Goal: Information Seeking & Learning: Learn about a topic

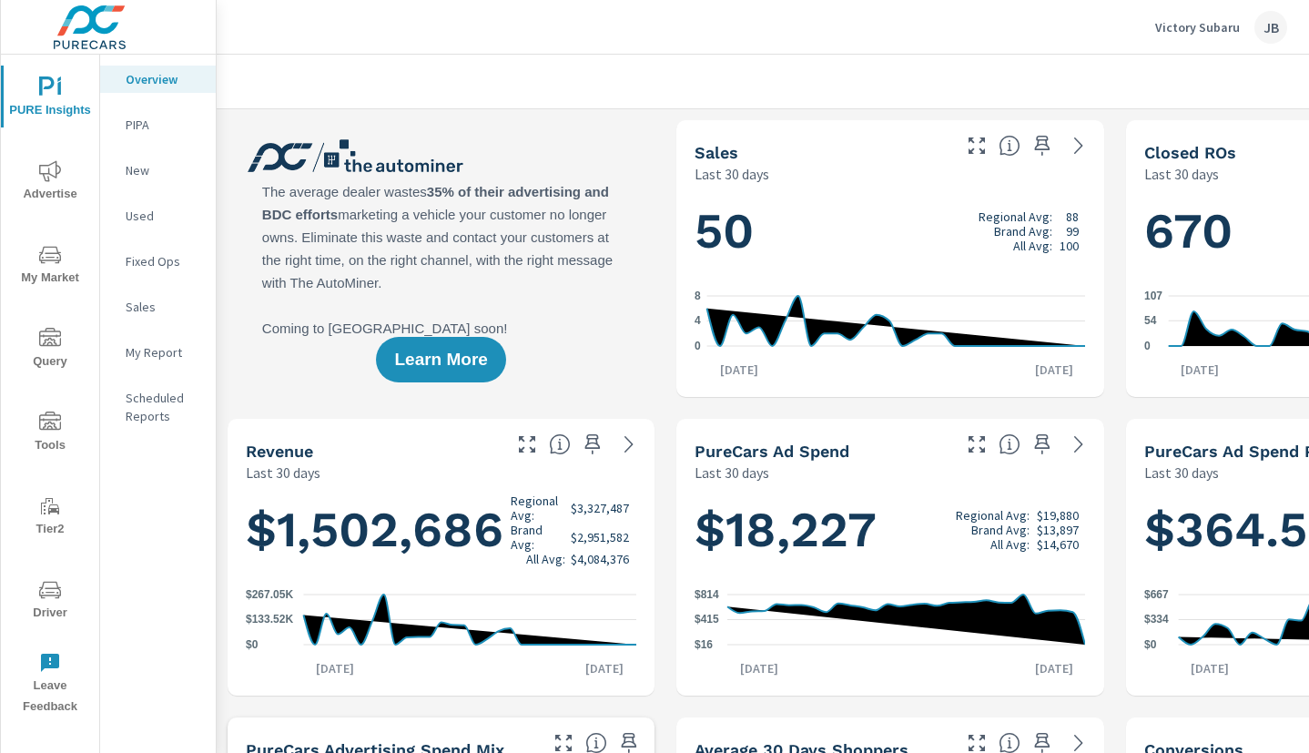
click at [43, 270] on span "My Market" at bounding box center [49, 266] width 87 height 45
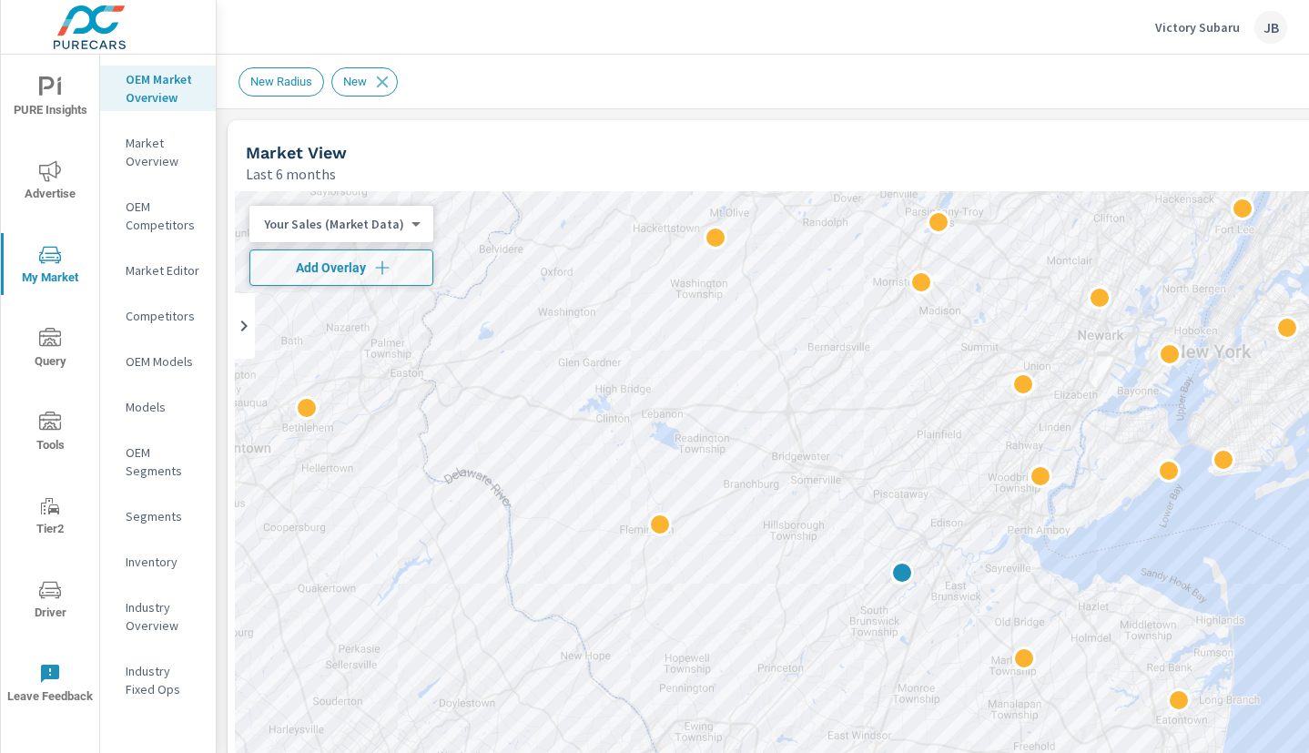
click at [143, 156] on p "Market Overview" at bounding box center [164, 152] width 76 height 36
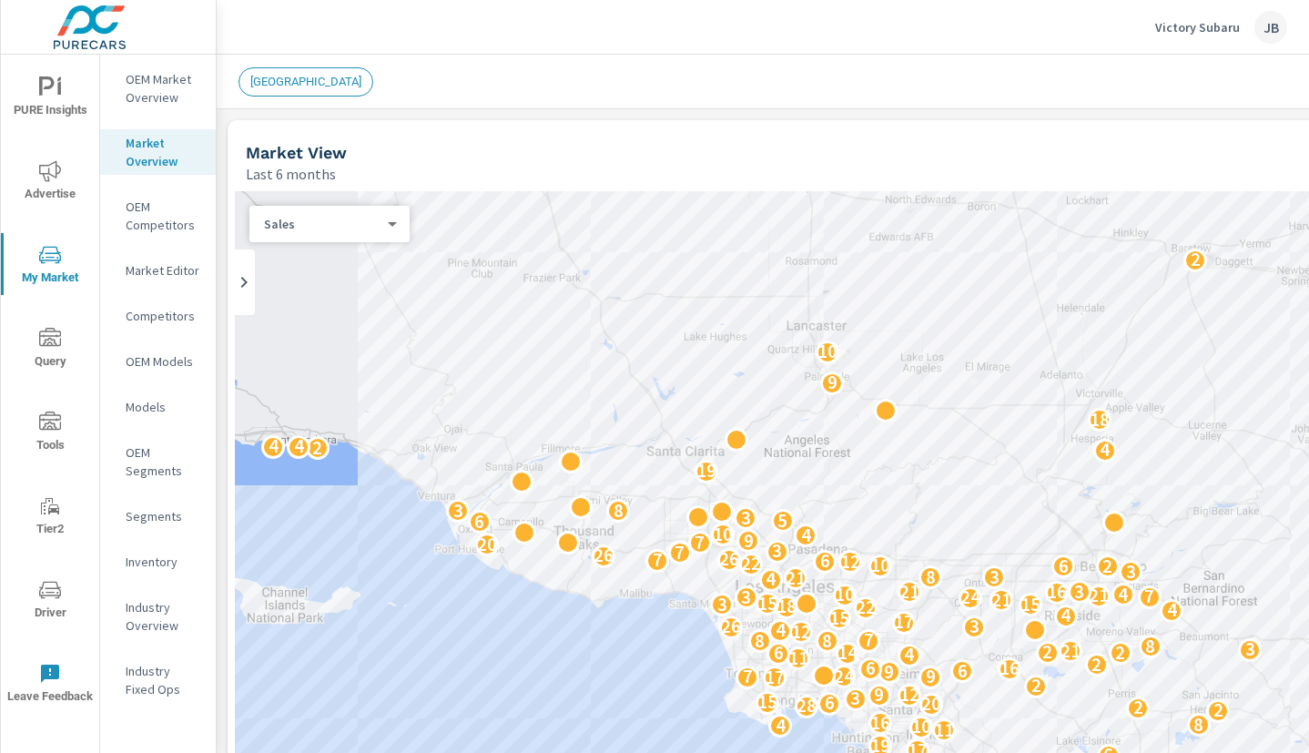
click at [151, 97] on p "OEM Market Overview" at bounding box center [164, 88] width 76 height 36
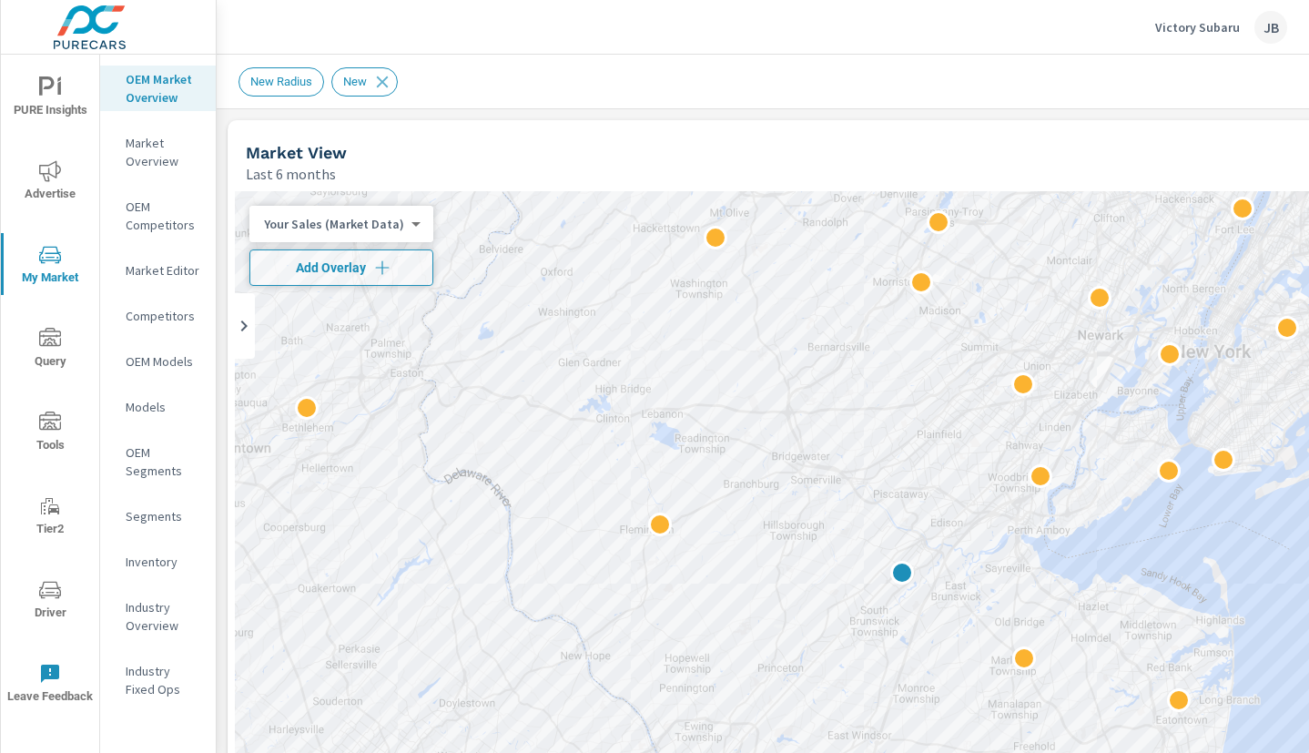
click at [46, 96] on icon "nav menu" at bounding box center [50, 87] width 22 height 22
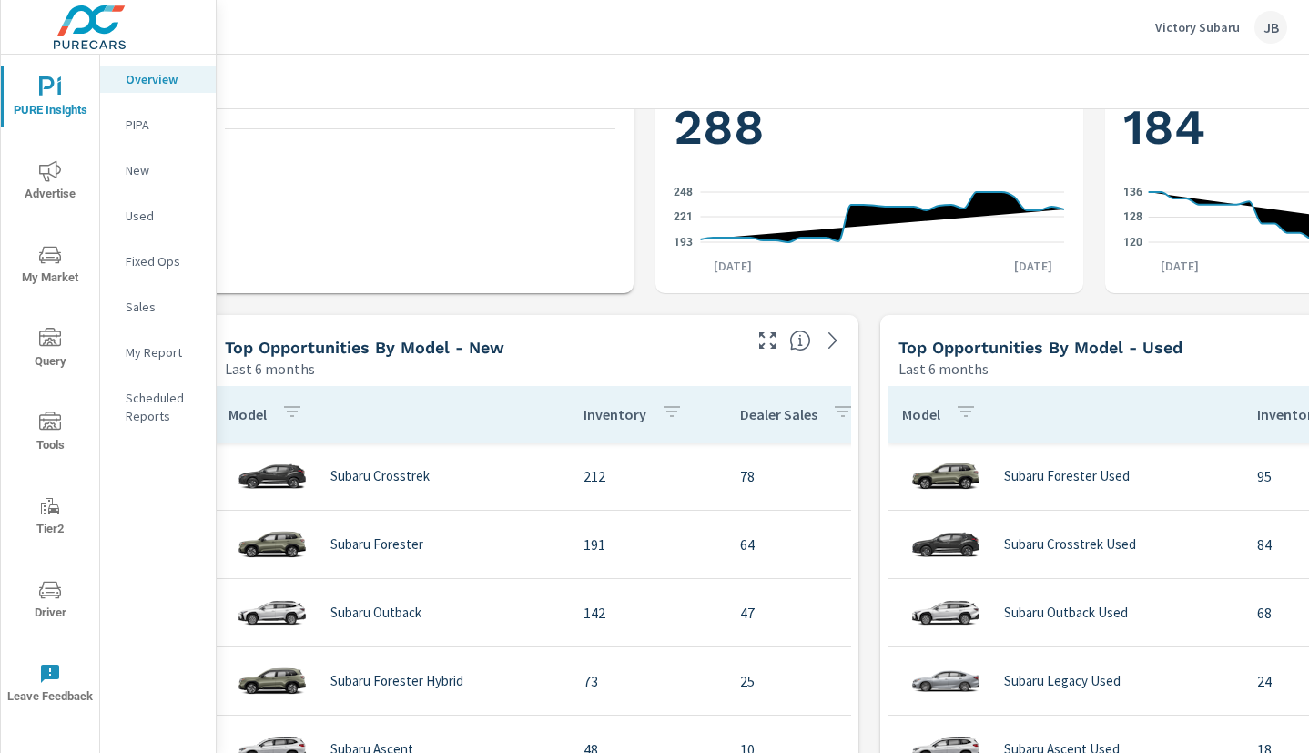
scroll to position [1000, 0]
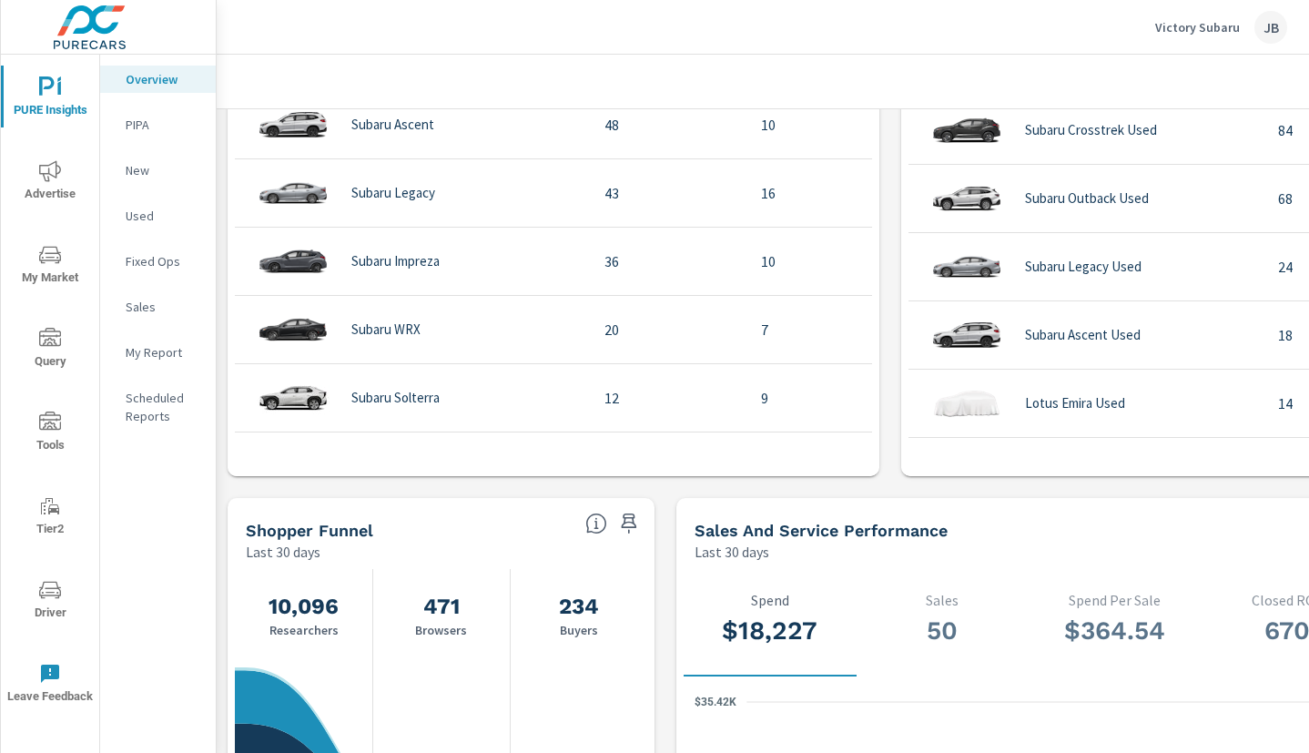
scroll to position [1439, 0]
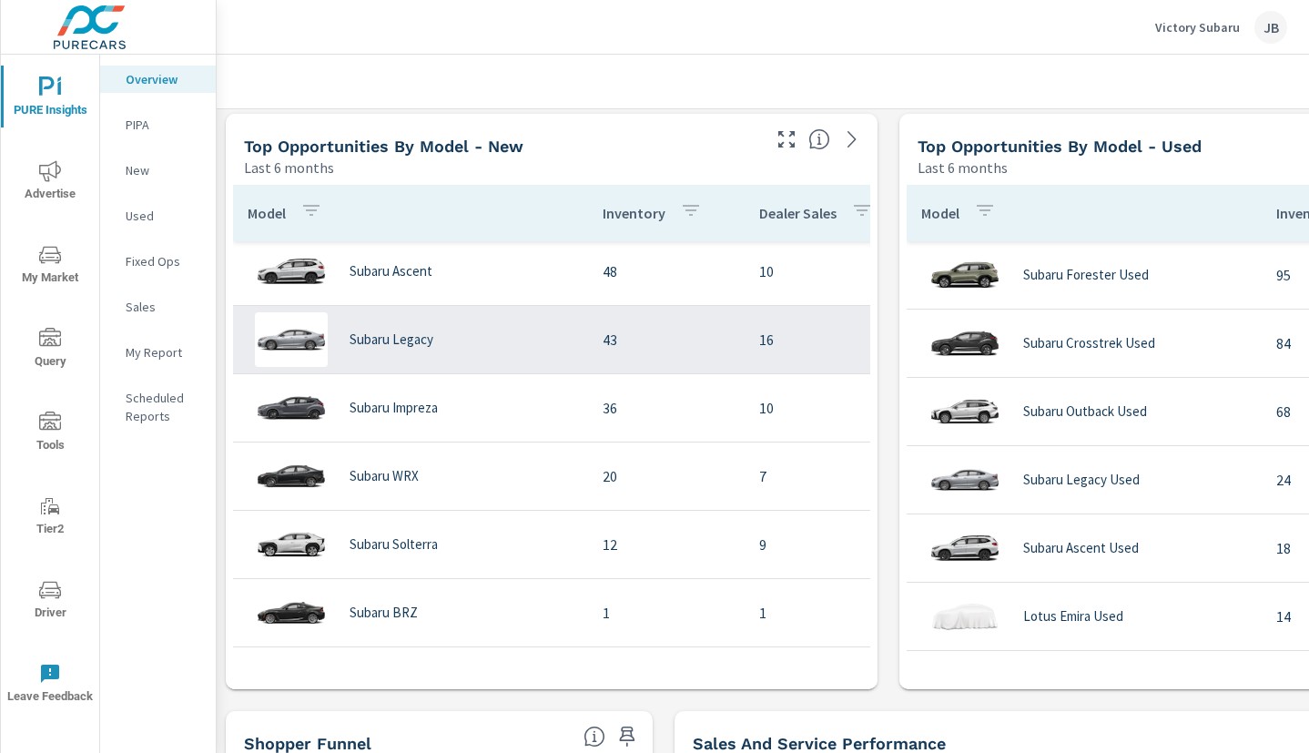
scroll to position [1201, 0]
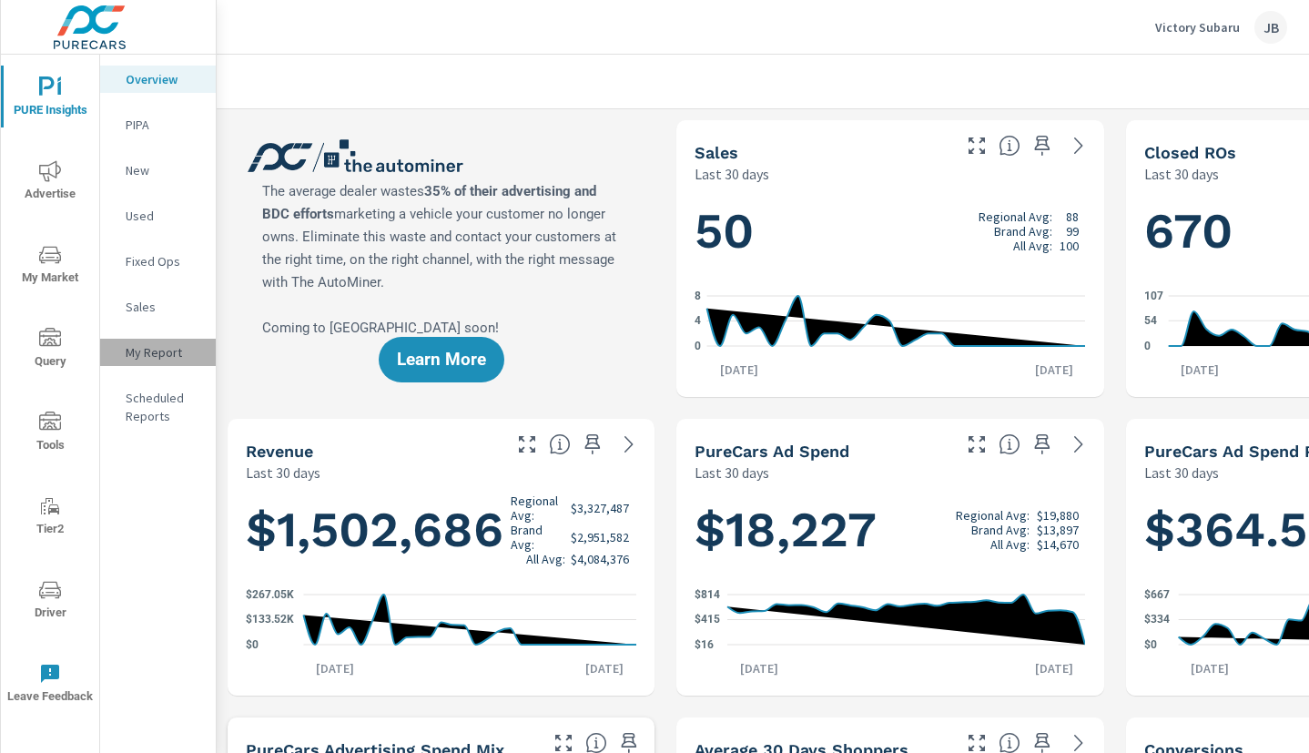
click at [139, 348] on p "My Report" at bounding box center [164, 352] width 76 height 18
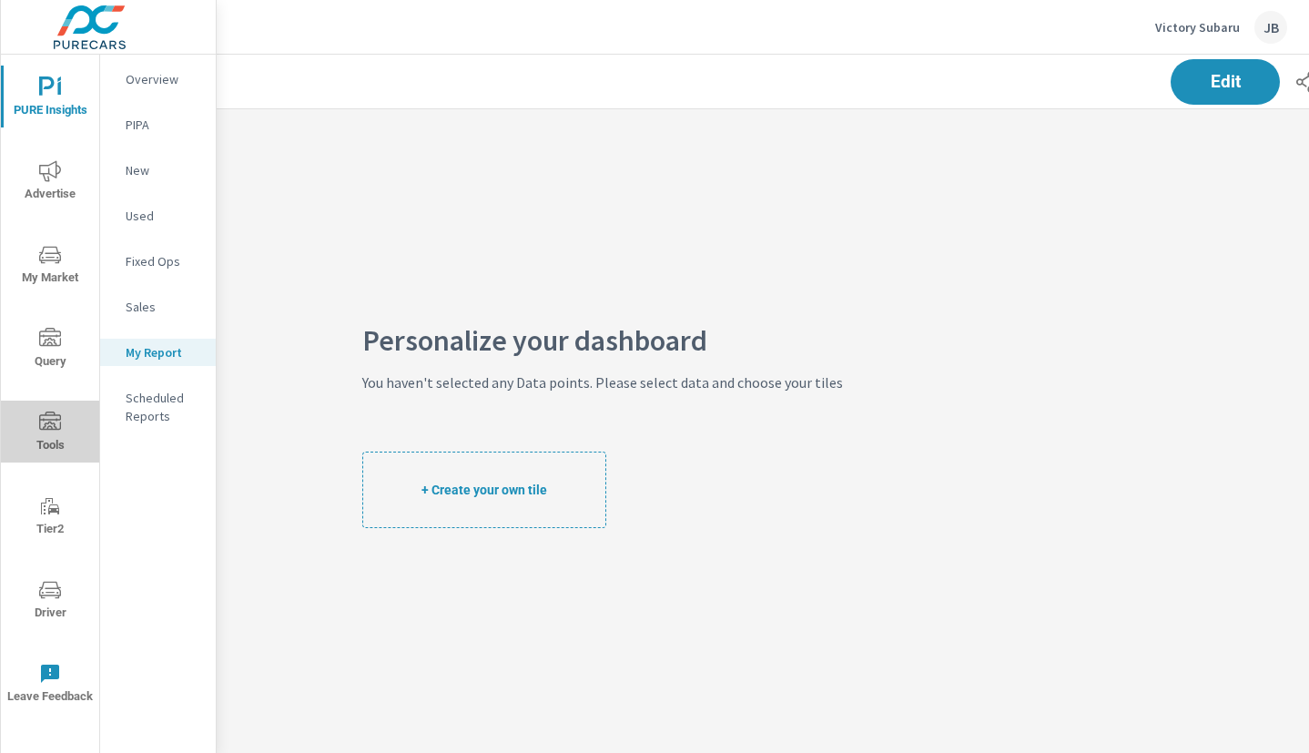
click at [57, 442] on span "Tools" at bounding box center [49, 434] width 87 height 45
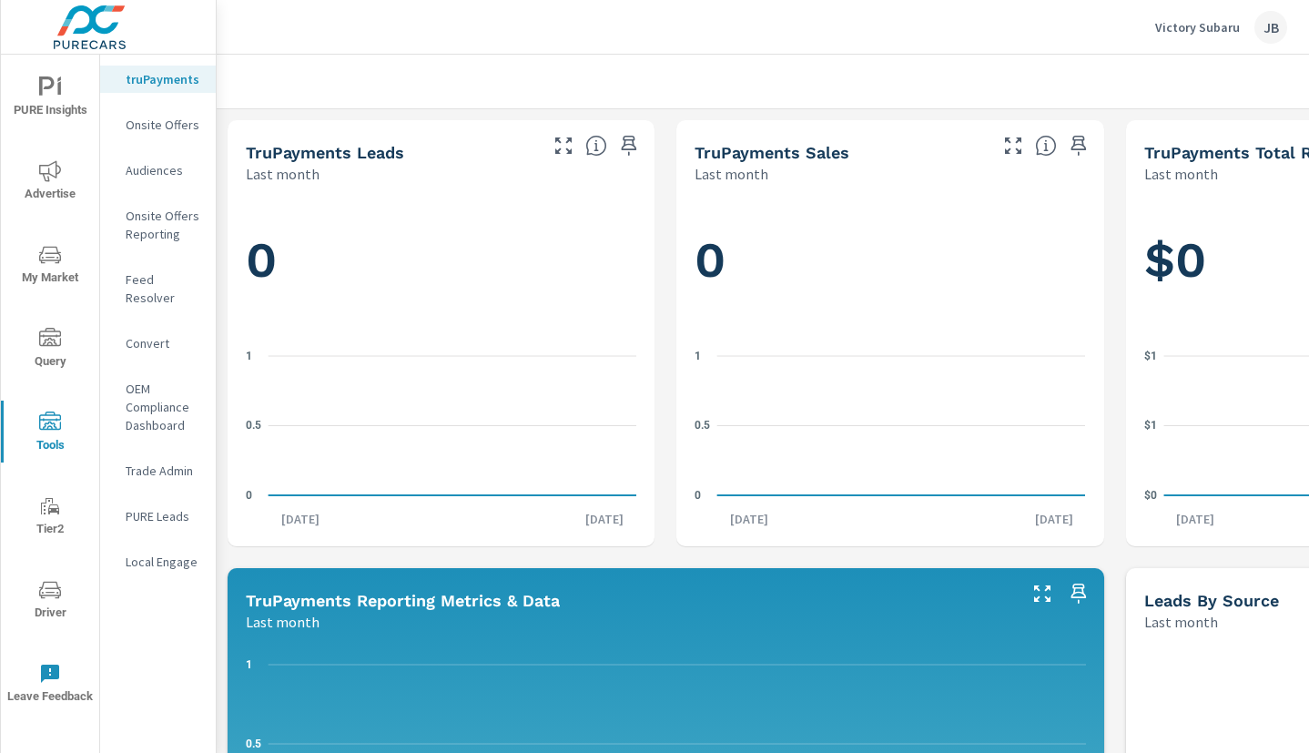
click at [162, 507] on p "PURE Leads" at bounding box center [164, 516] width 76 height 18
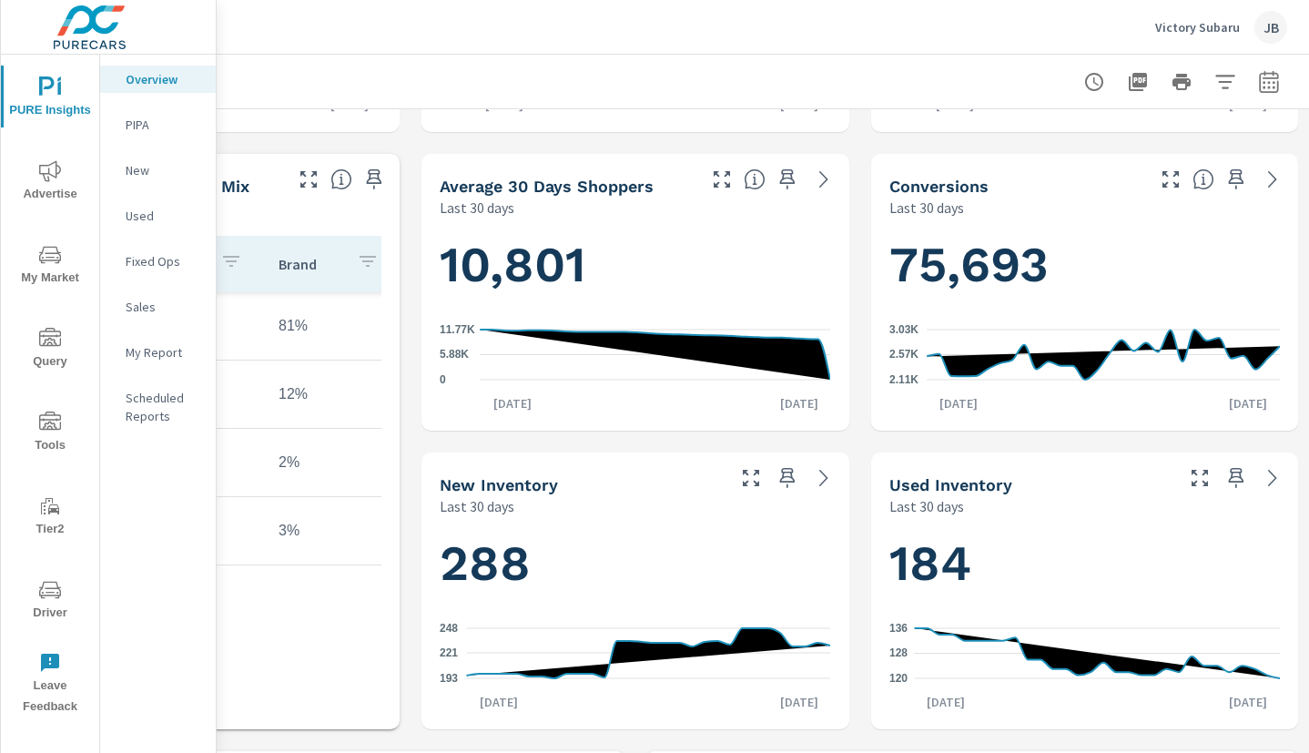
scroll to position [0, 255]
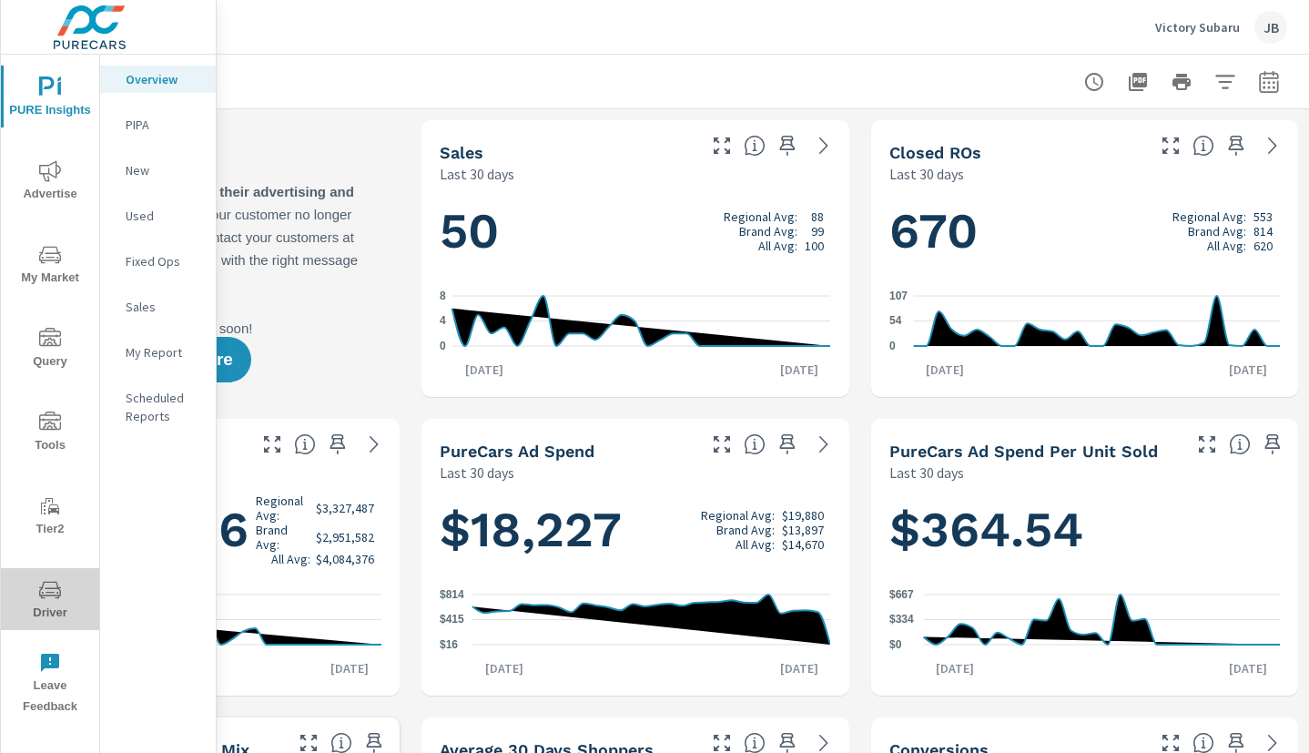
click at [54, 599] on icon "nav menu" at bounding box center [50, 590] width 22 height 22
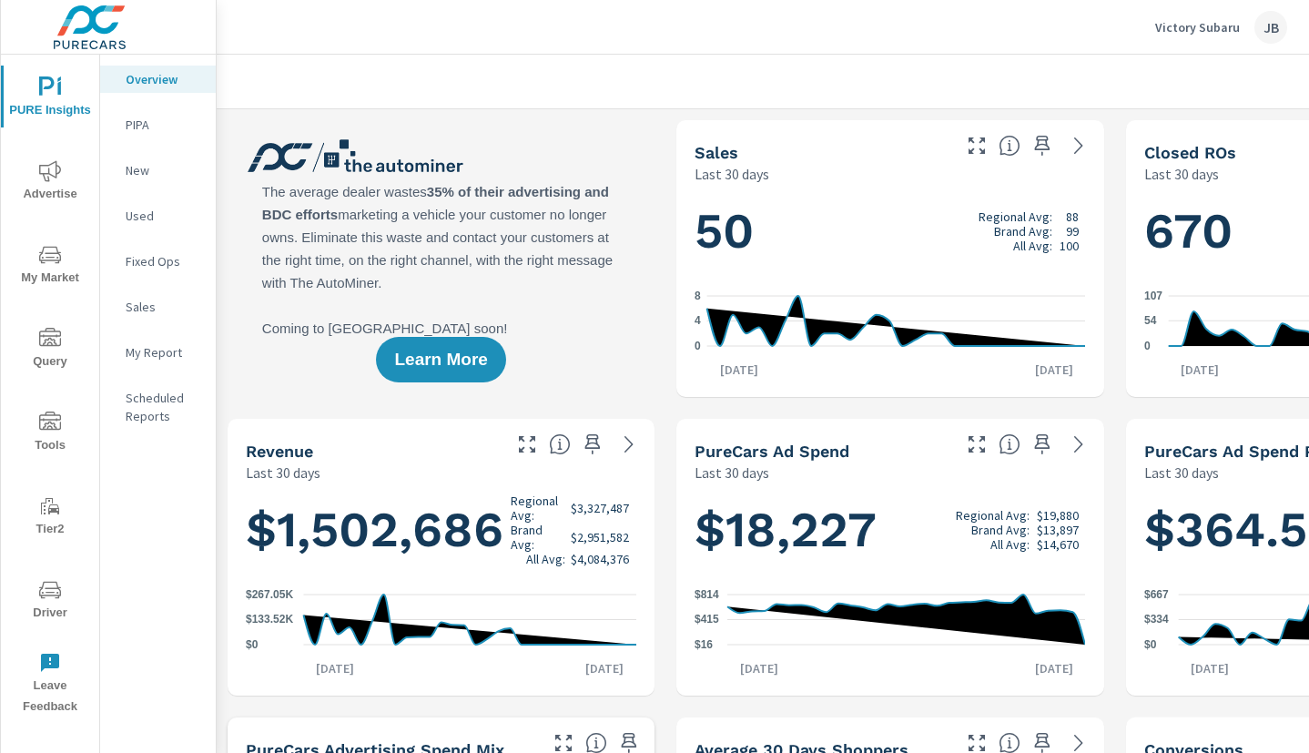
click at [155, 351] on p "My Report" at bounding box center [164, 352] width 76 height 18
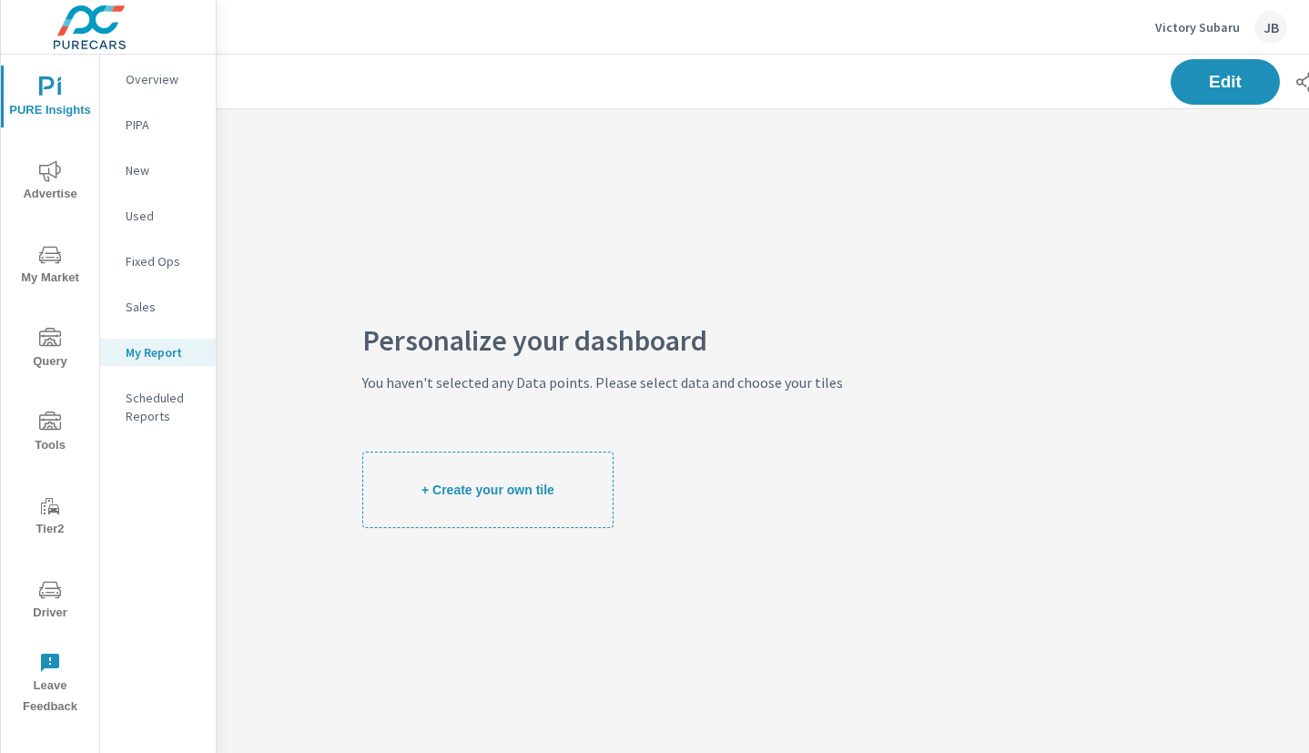
click at [502, 473] on button "+ Create your own tile" at bounding box center [487, 490] width 251 height 76
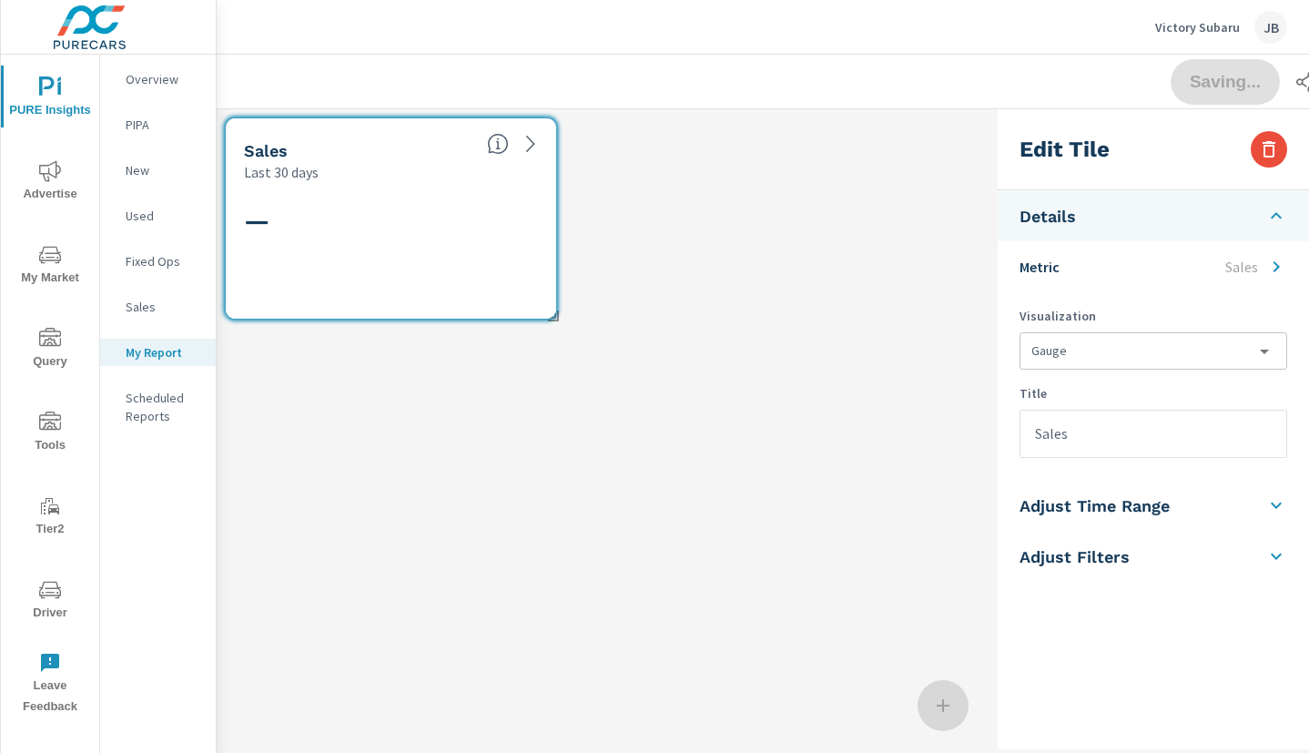
scroll to position [219, 1030]
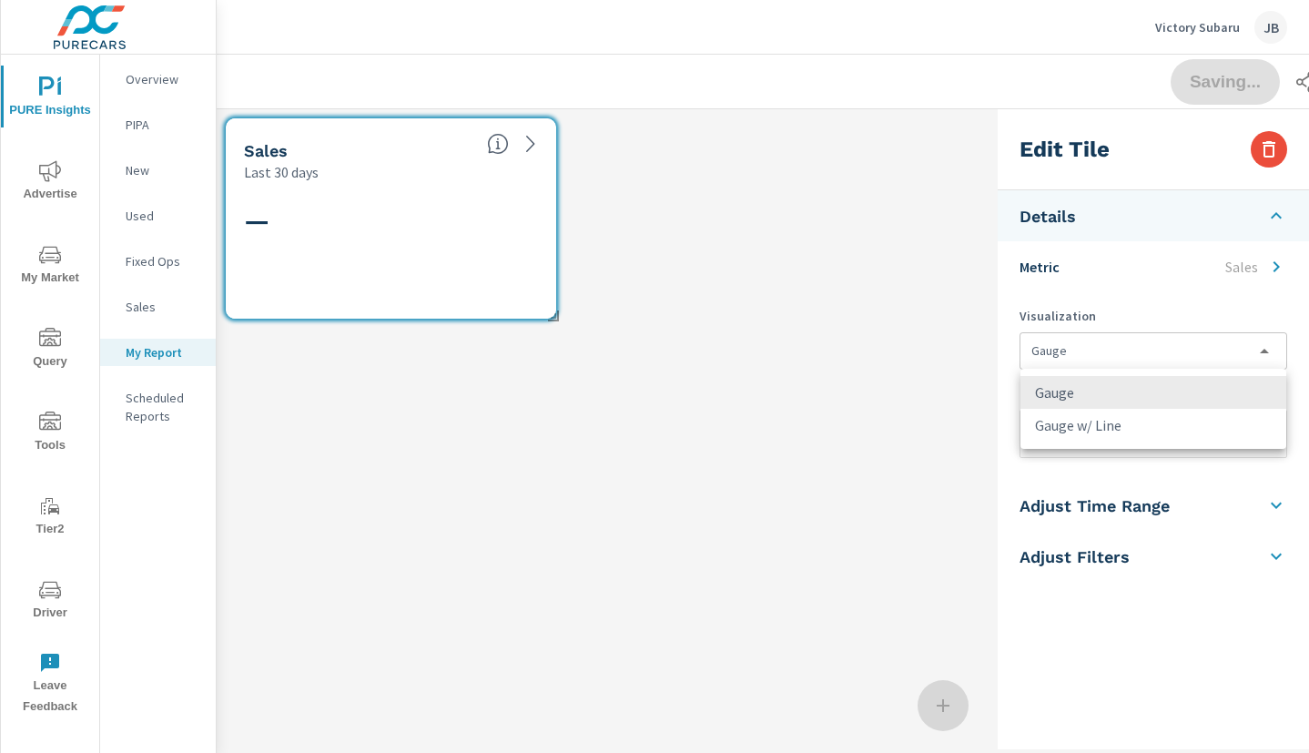
click at [1099, 349] on body "PURE Insights Advertise My Market Query Tools Tier2 Driver Leave Feedback Overv…" at bounding box center [654, 376] width 1309 height 753
click at [1099, 349] on div at bounding box center [654, 376] width 1309 height 753
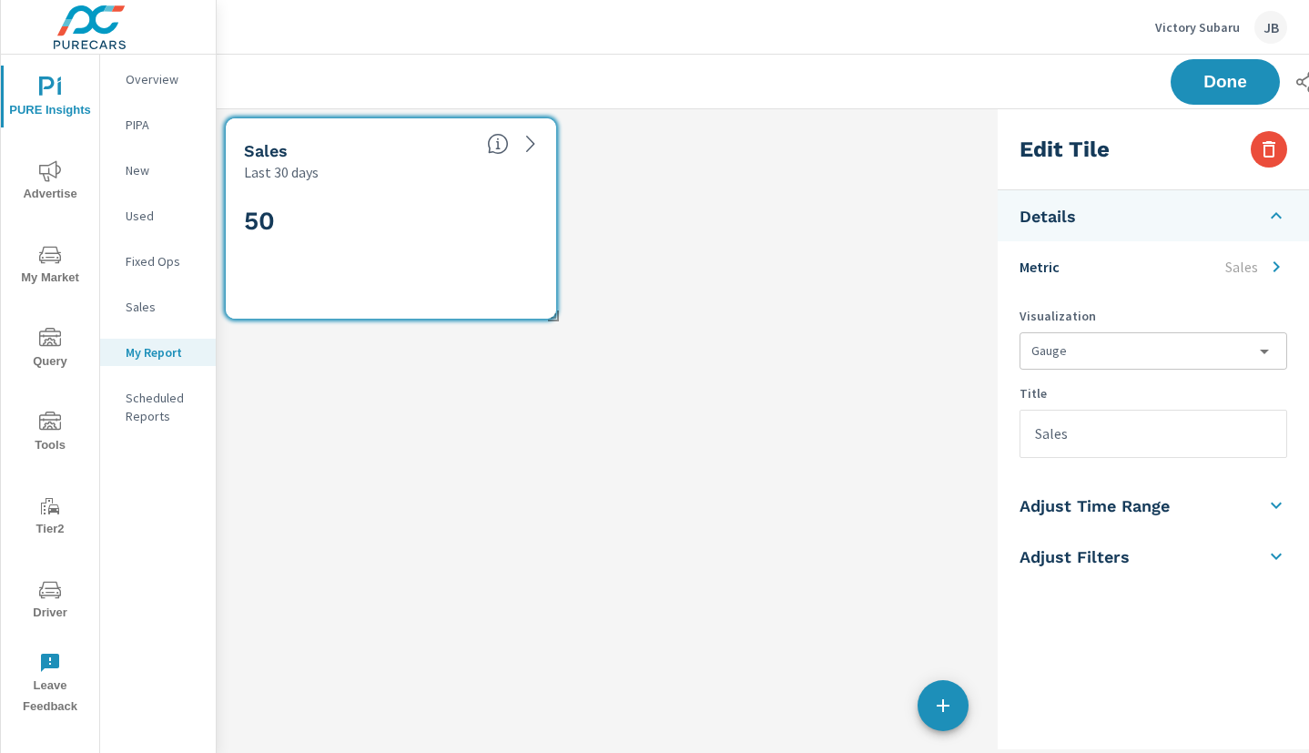
click at [1102, 505] on h5 "Adjust Time Range" at bounding box center [1095, 505] width 150 height 21
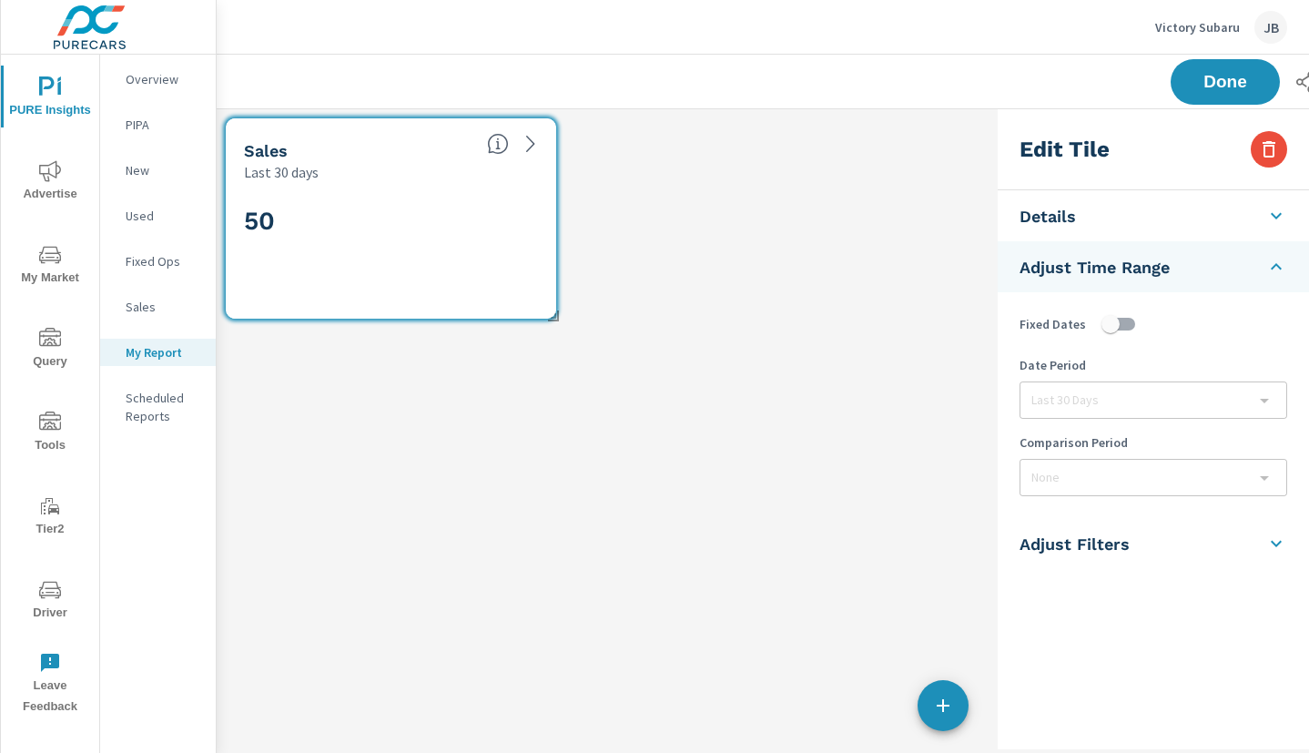
click at [1079, 407] on div "Last 30 Days" at bounding box center [1154, 400] width 266 height 36
click at [1237, 481] on div "None" at bounding box center [1154, 478] width 266 height 36
click at [1271, 483] on div "None" at bounding box center [1154, 478] width 266 height 36
click at [1265, 473] on div "None" at bounding box center [1154, 478] width 266 height 36
click at [1278, 385] on div "Last 30 Days" at bounding box center [1154, 400] width 266 height 36
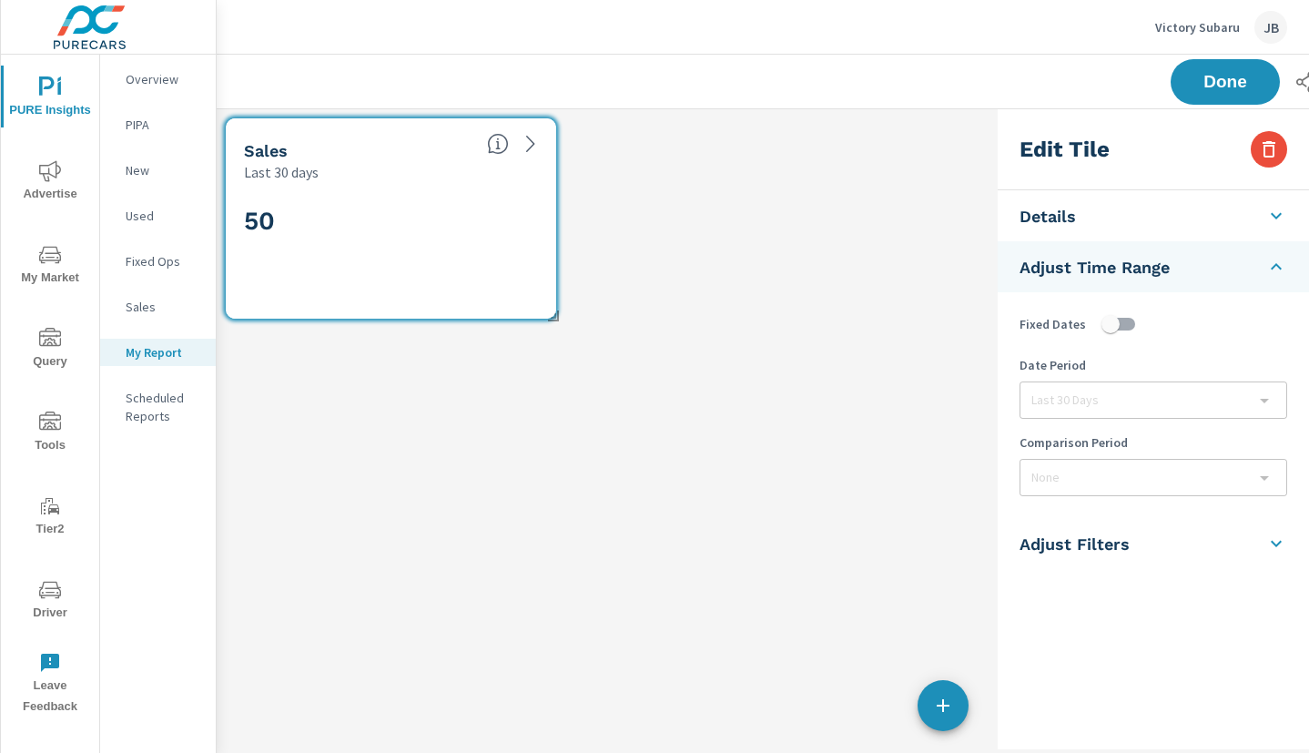
click at [1276, 389] on div "Last 30 Days" at bounding box center [1154, 400] width 266 height 36
click at [1126, 323] on input "checkbox" at bounding box center [1111, 324] width 104 height 35
checkbox input "true"
click at [1261, 477] on body "PURE Insights Advertise My Market Query Tools Tier2 Driver Leave Feedback Overv…" at bounding box center [654, 376] width 1309 height 753
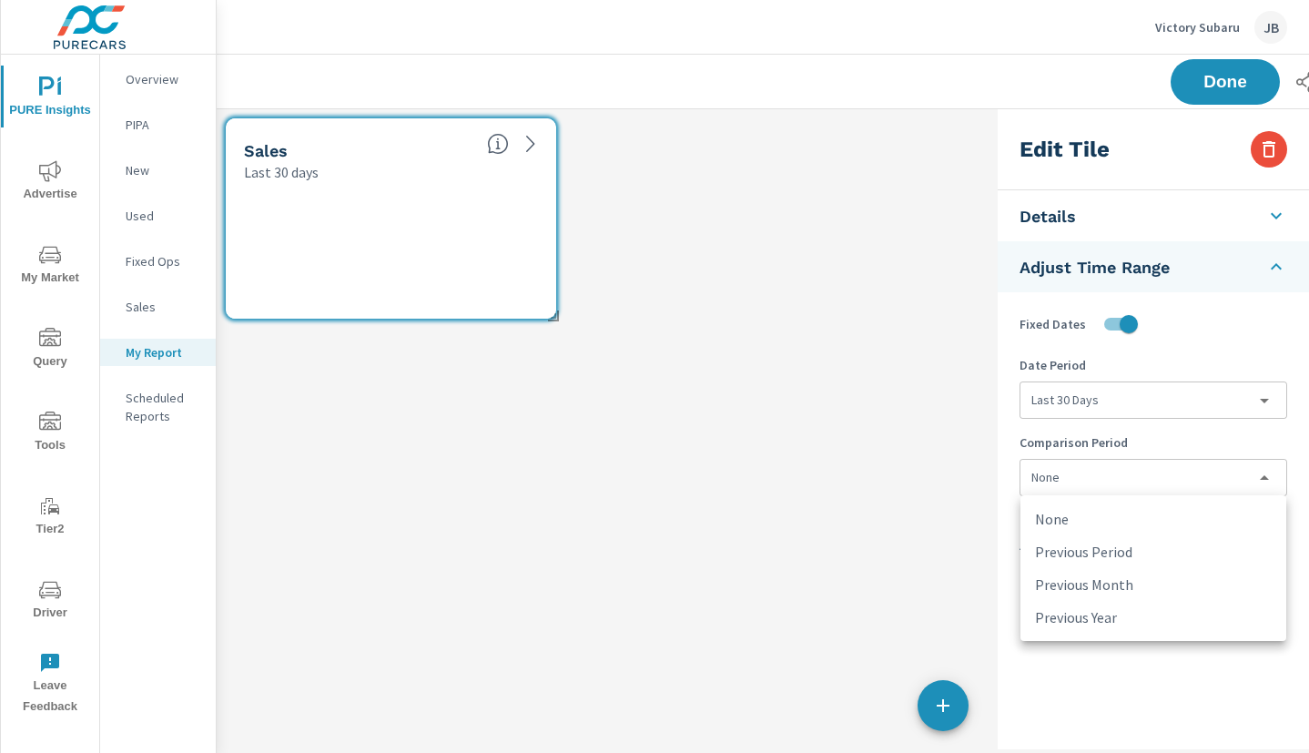
click at [1124, 551] on li "Previous Period" at bounding box center [1154, 551] width 266 height 33
type input "currentPeriodStart"
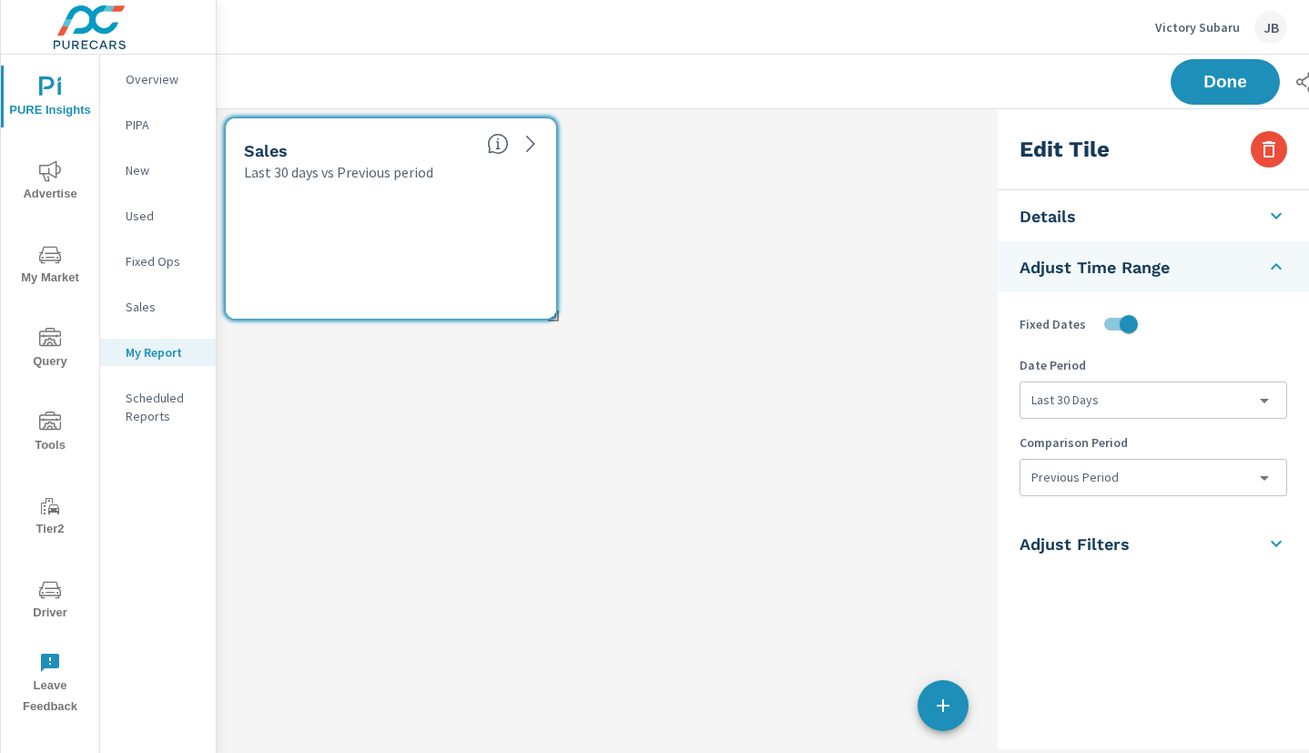
click at [1086, 536] on h5 "Adjust Filters" at bounding box center [1075, 544] width 110 height 21
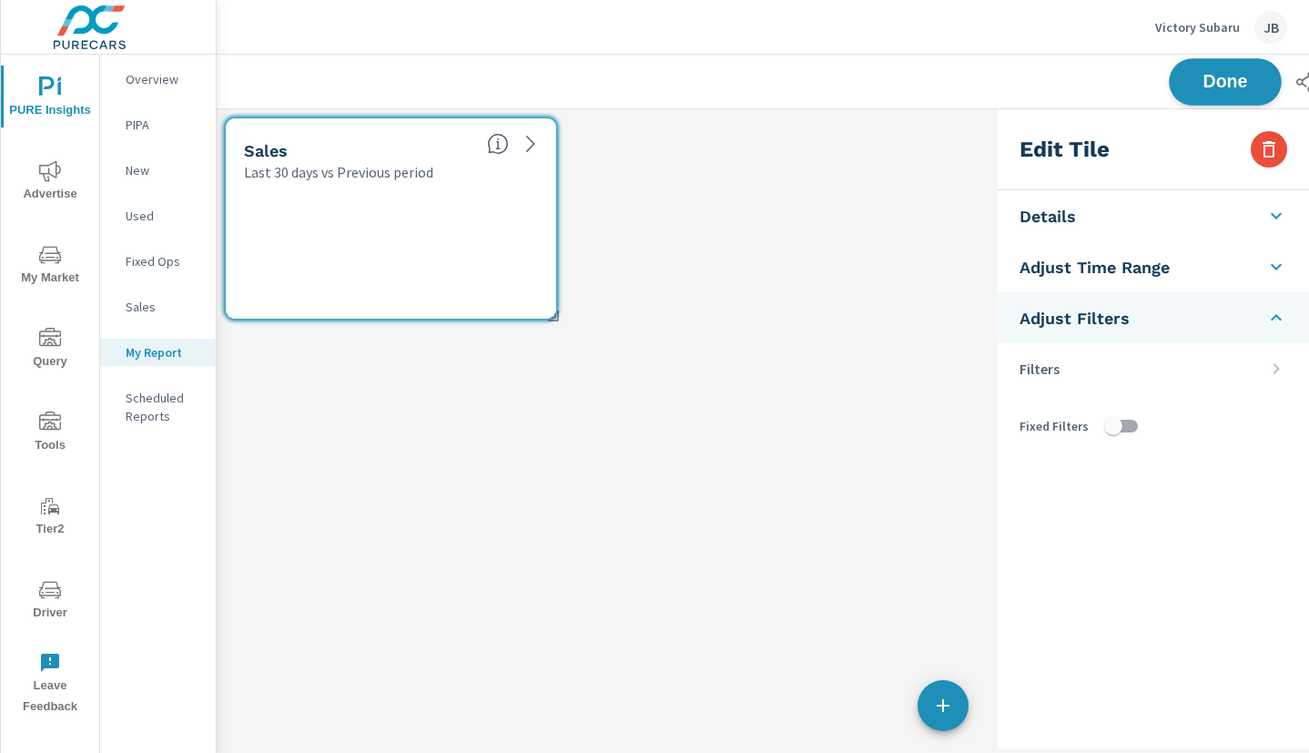
click at [1208, 92] on button "Done" at bounding box center [1225, 81] width 113 height 47
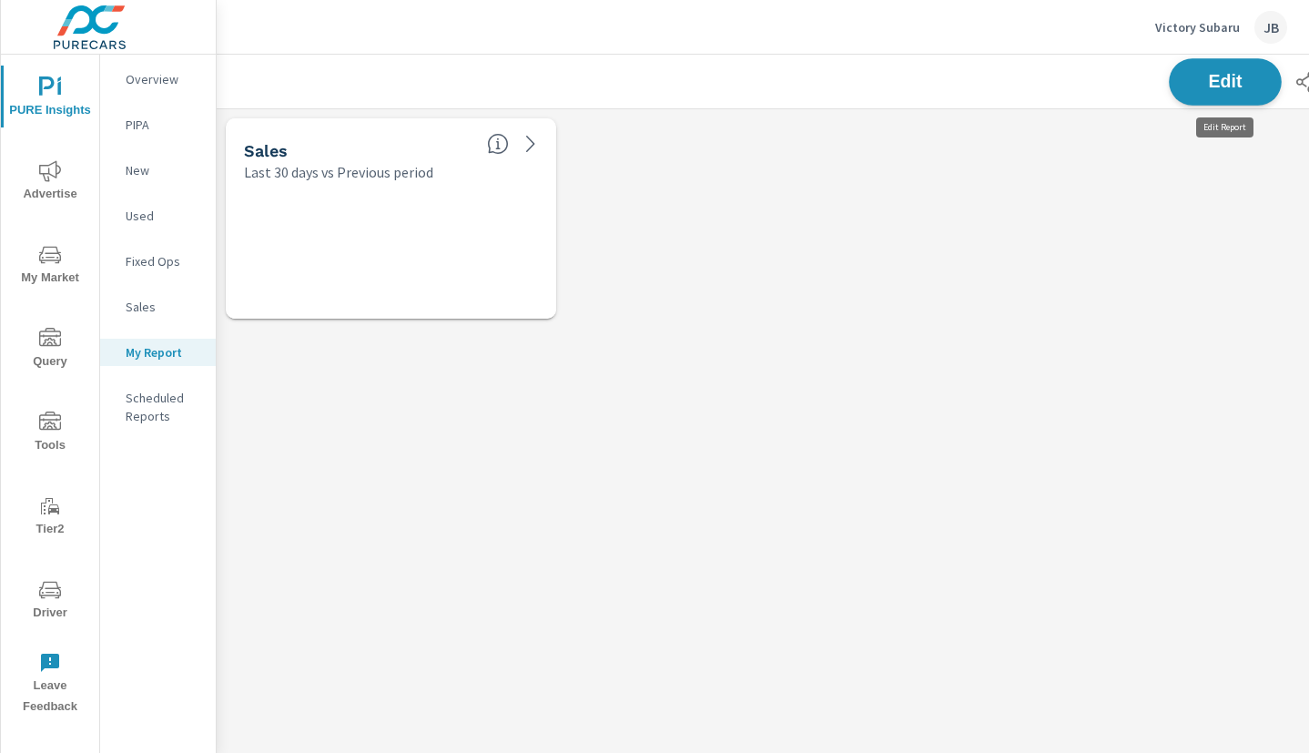
scroll to position [219, 1348]
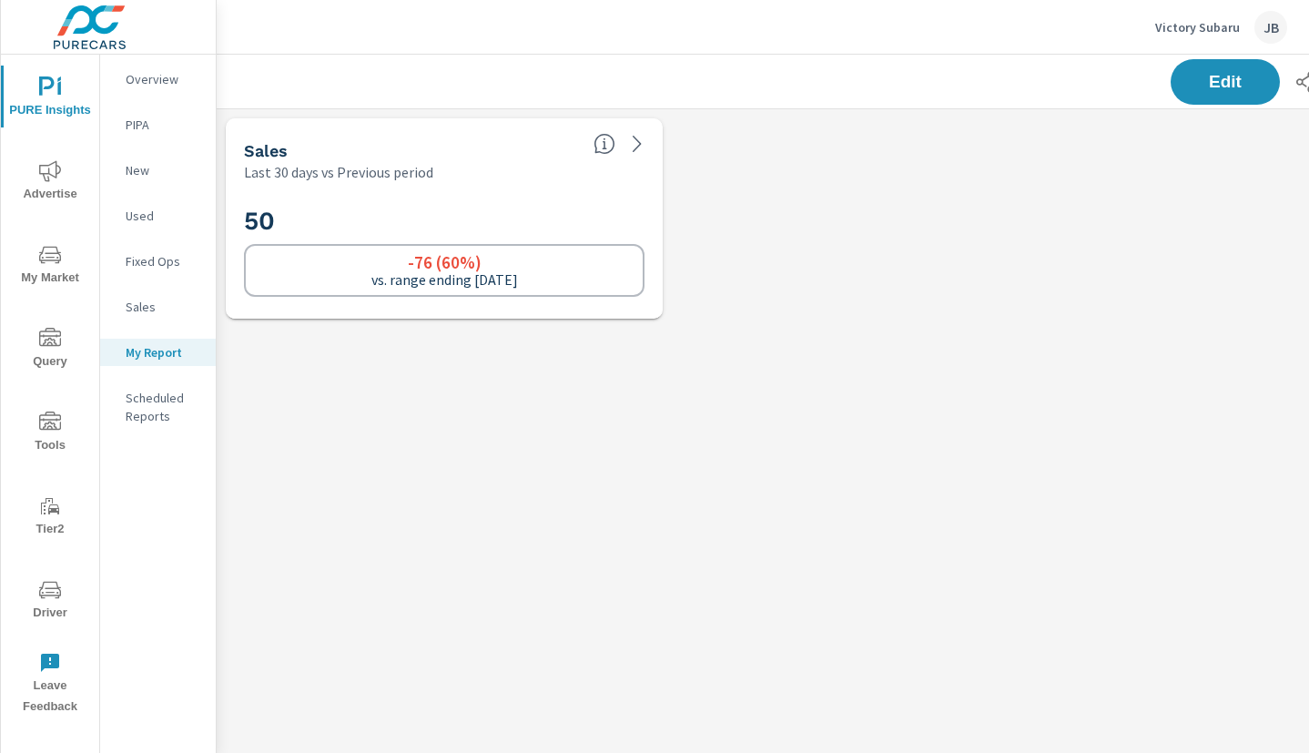
click at [528, 284] on div "-76 (60%) vs. range ending [DATE]" at bounding box center [444, 270] width 401 height 53
click at [639, 142] on icon at bounding box center [637, 144] width 8 height 16
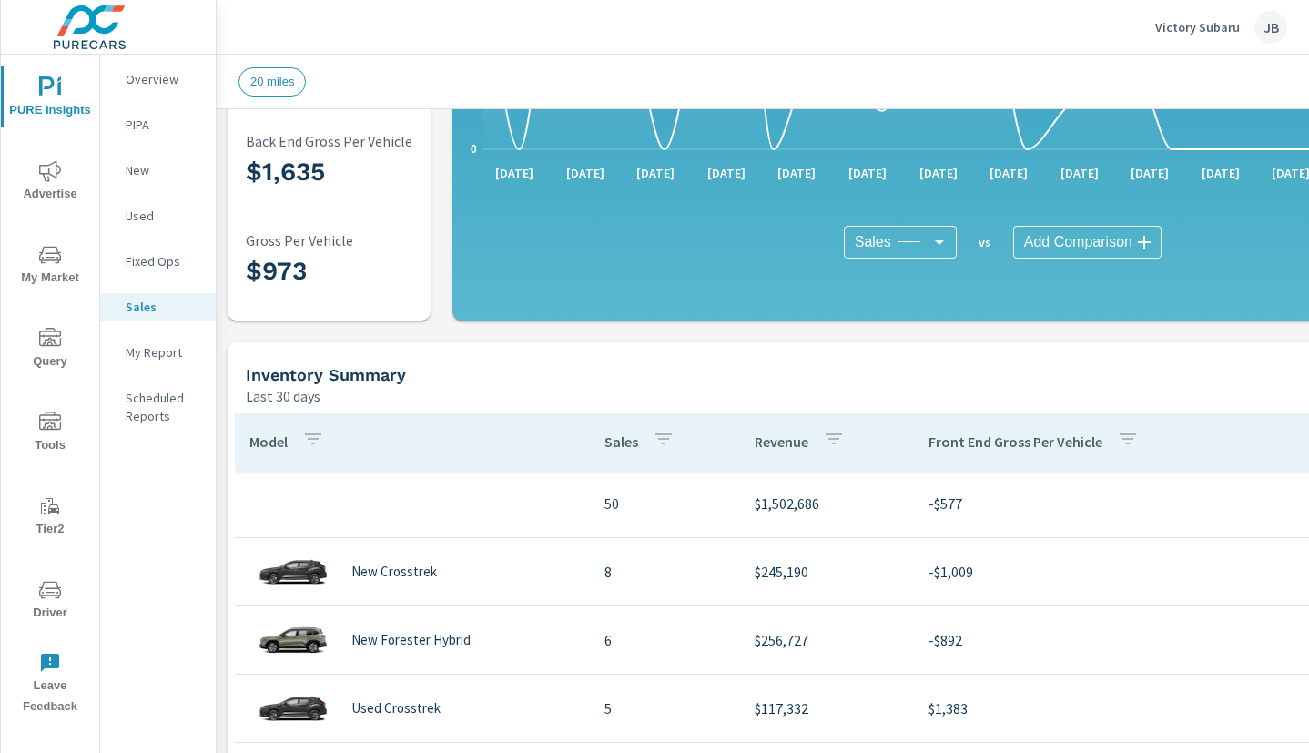
scroll to position [376, 0]
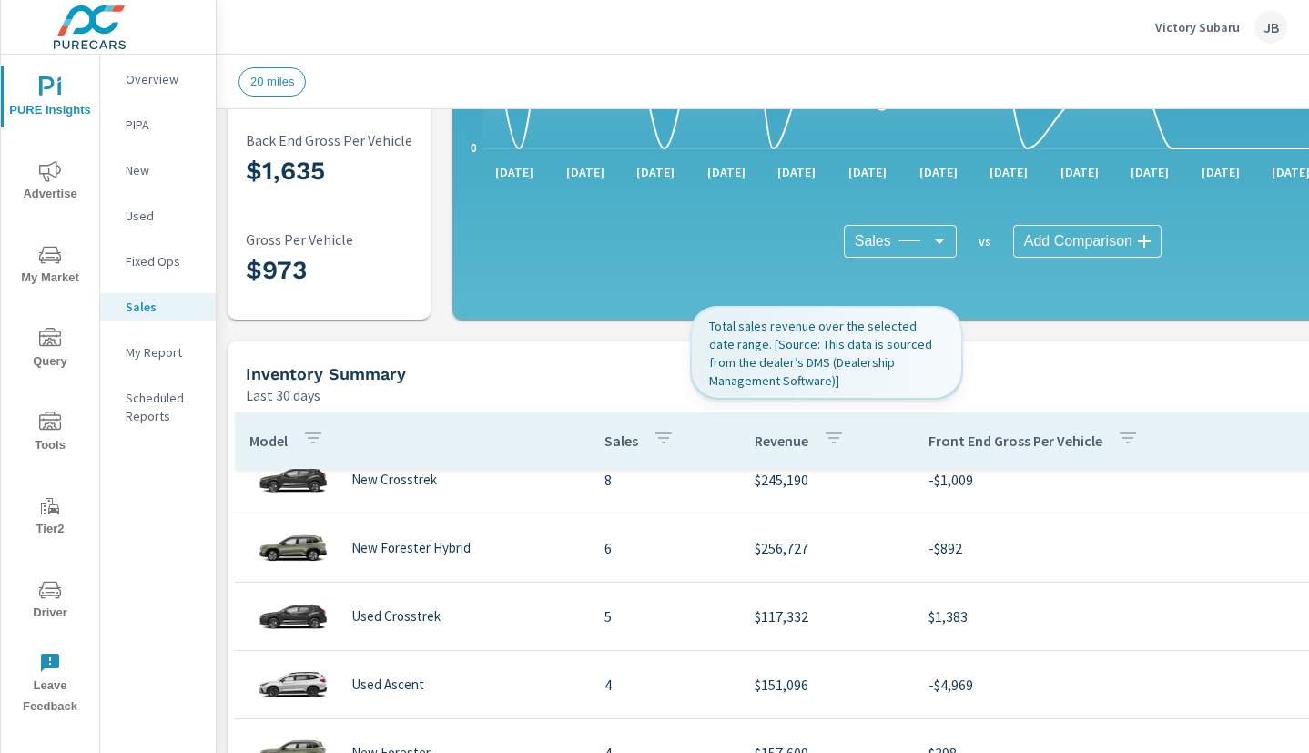
scroll to position [108, 0]
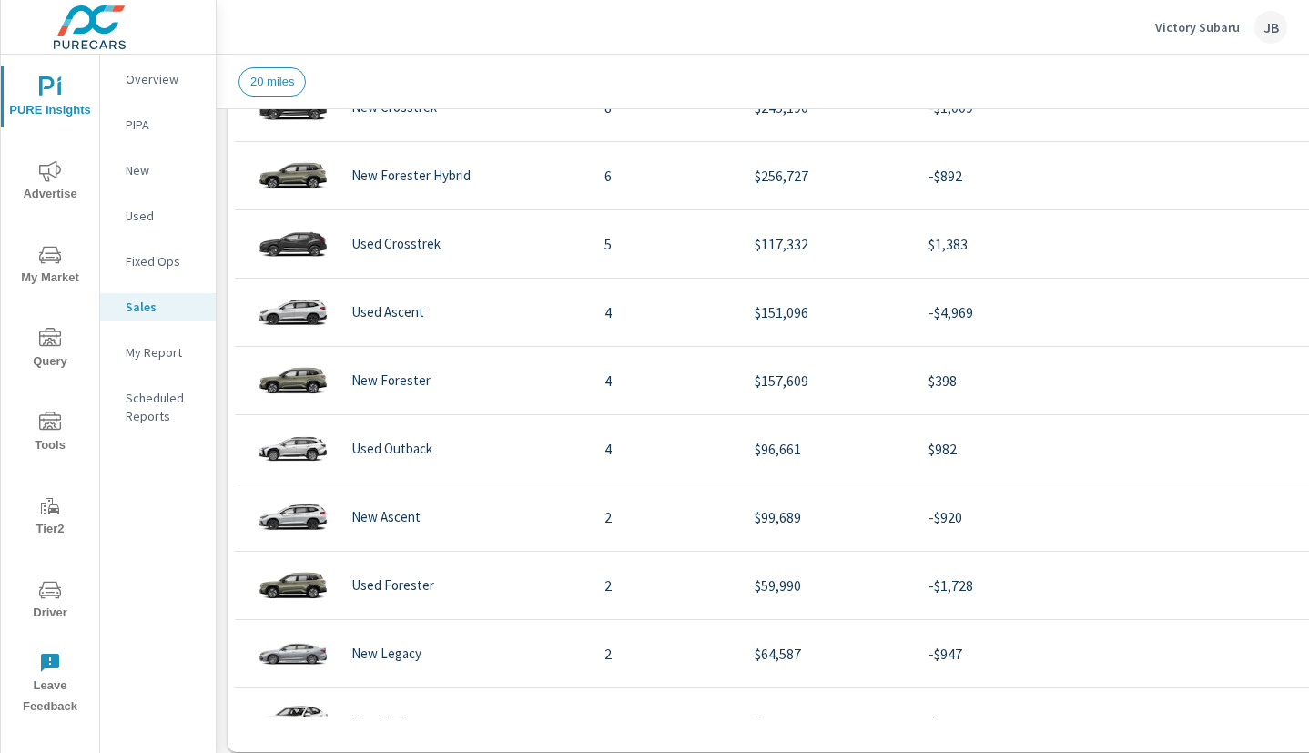
scroll to position [849, 0]
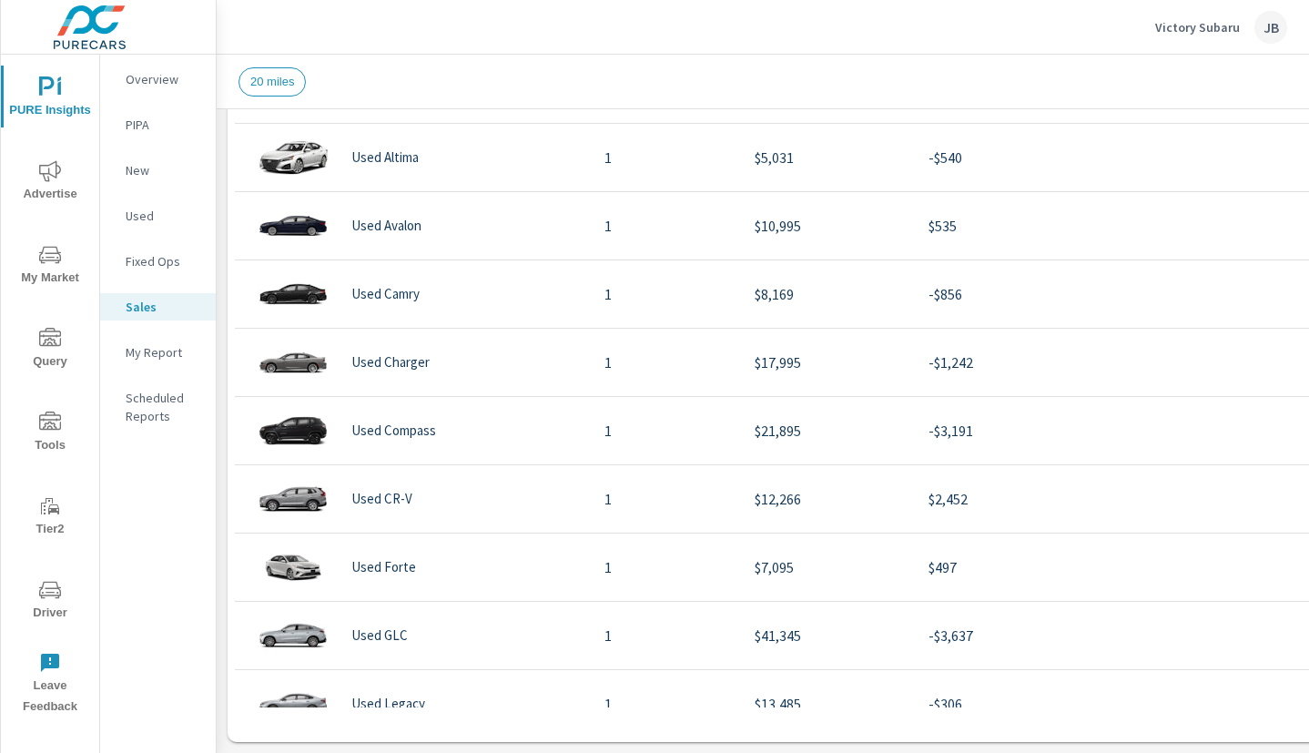
scroll to position [85, 0]
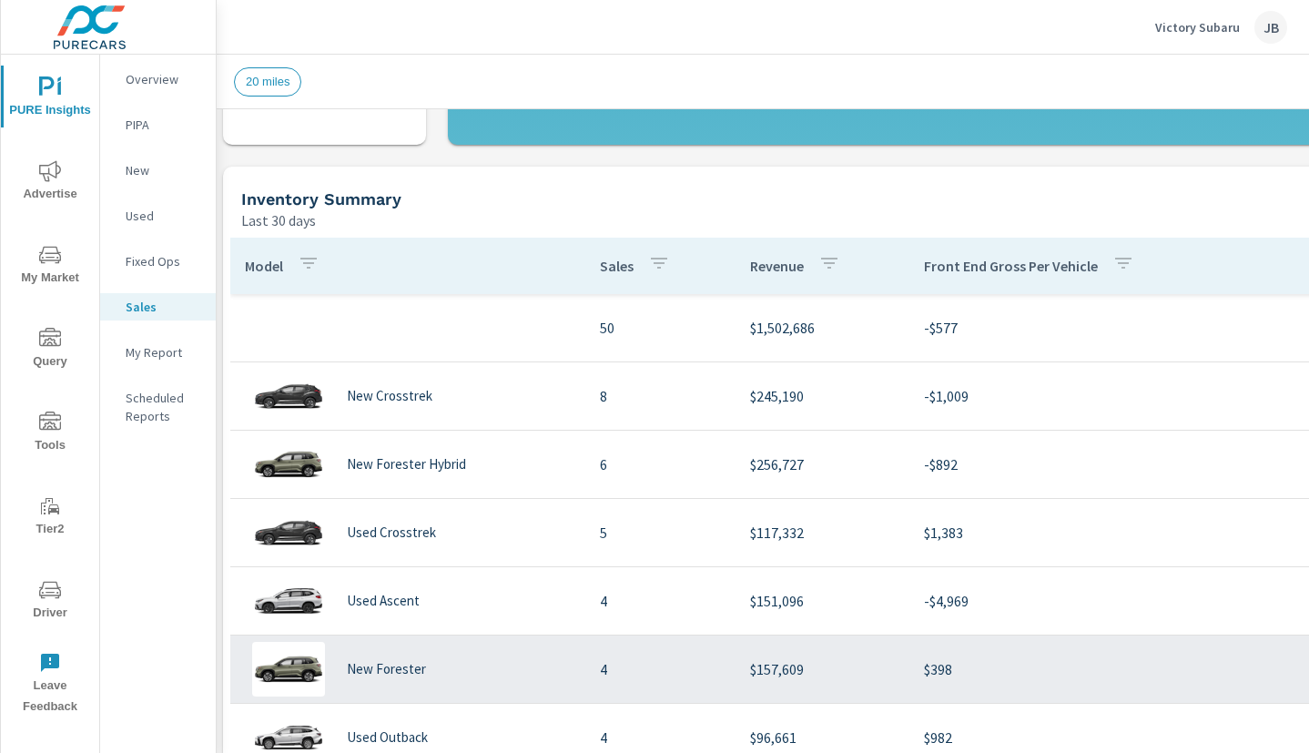
scroll to position [534, 0]
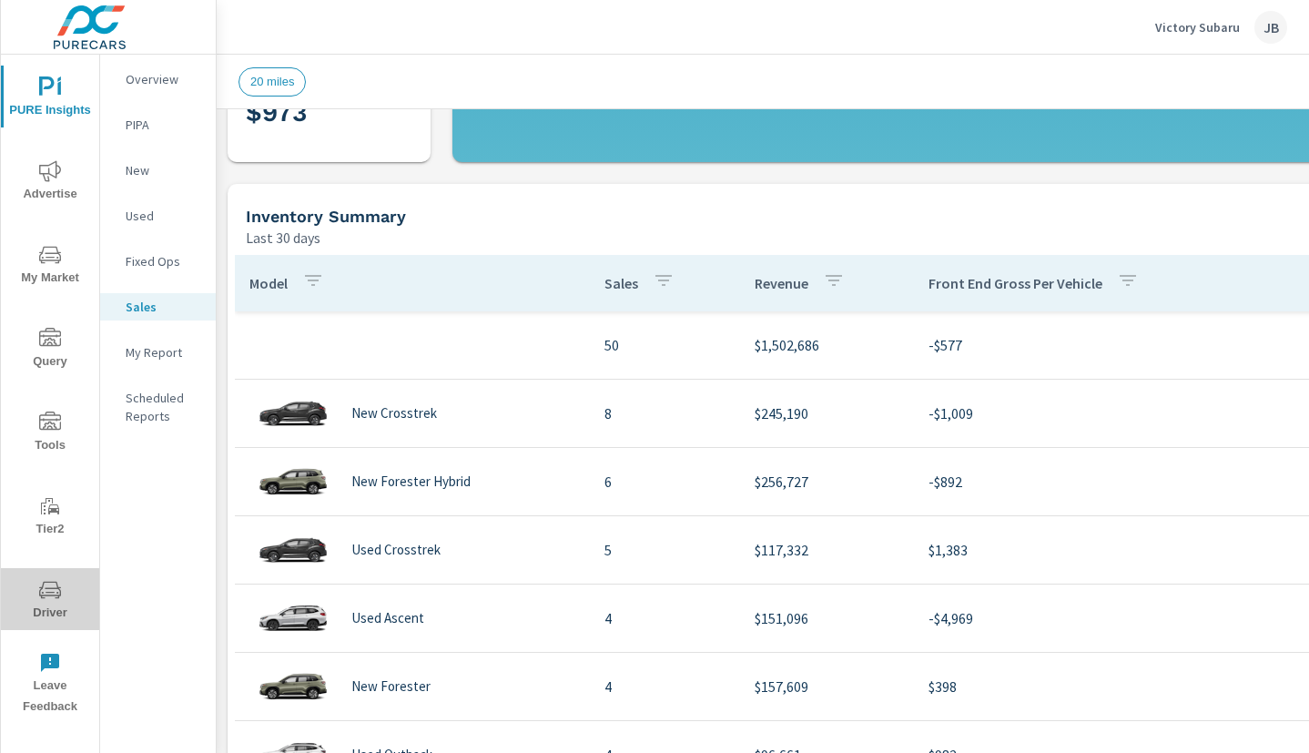
click at [43, 591] on icon "nav menu" at bounding box center [50, 590] width 22 height 22
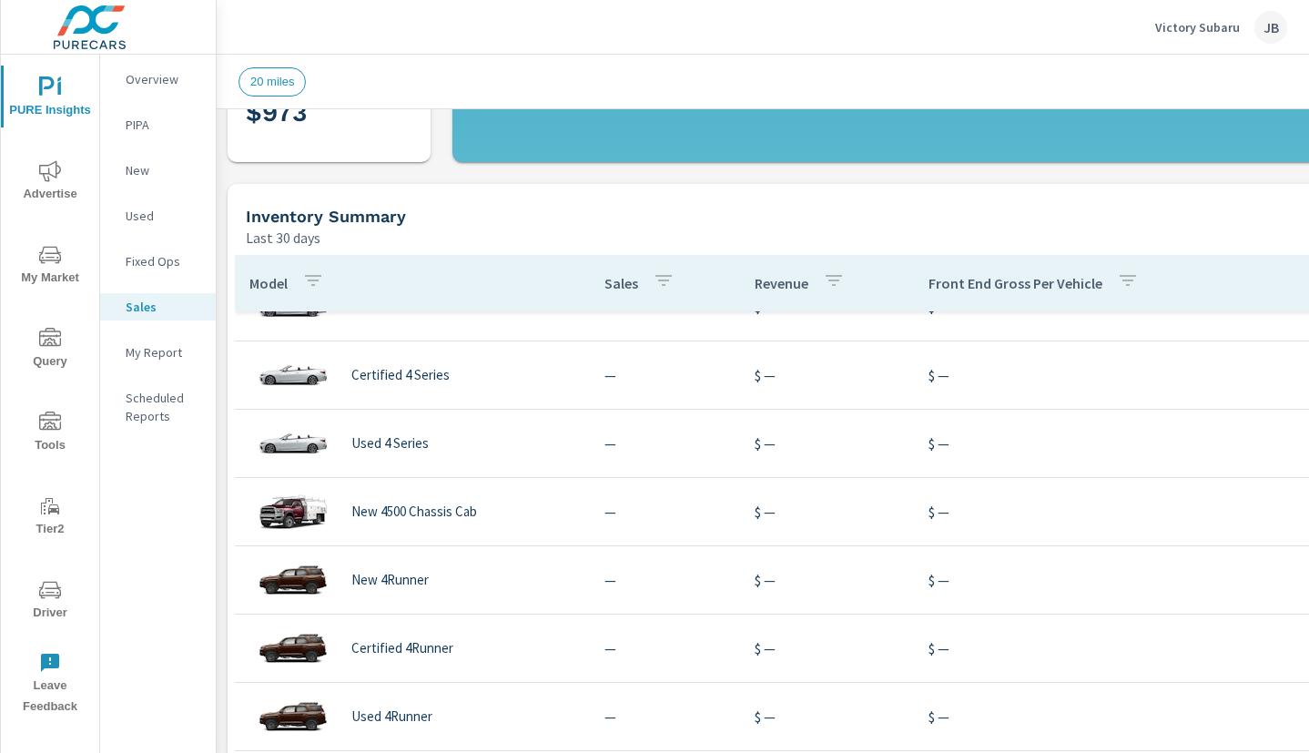
scroll to position [849, 0]
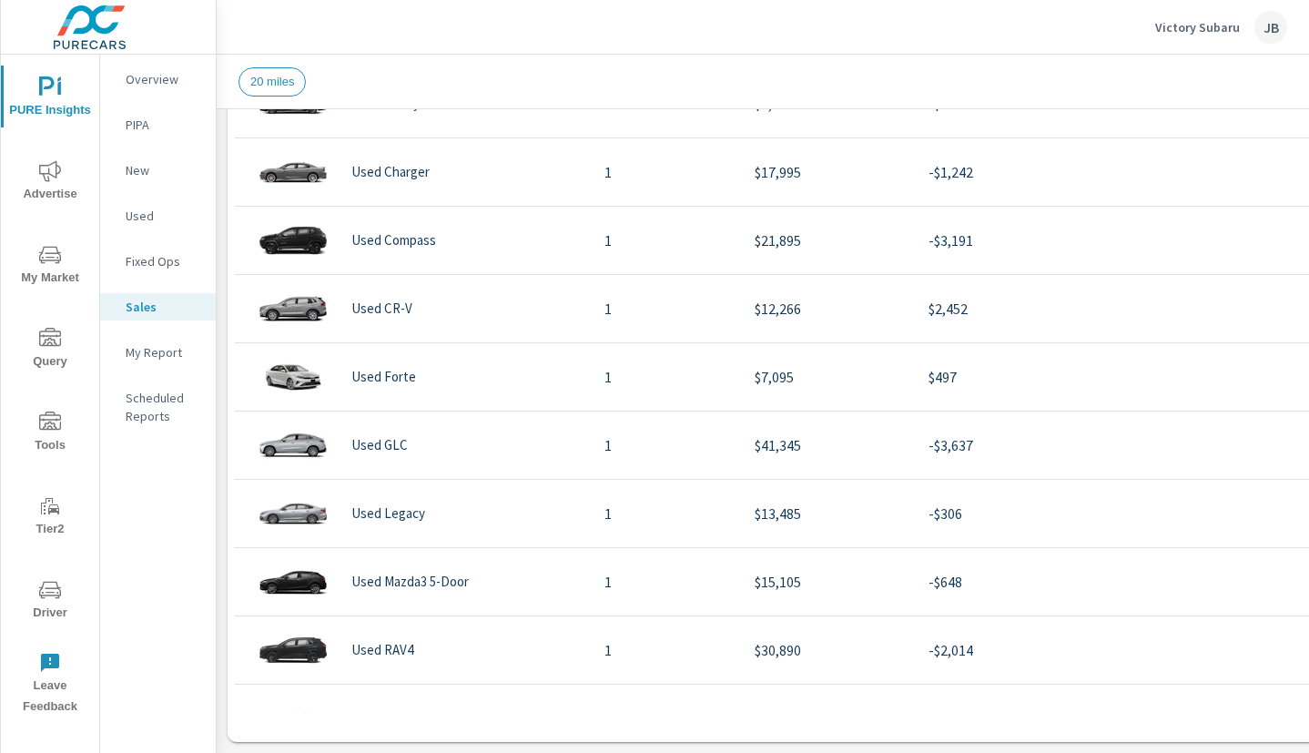
scroll to position [28, 0]
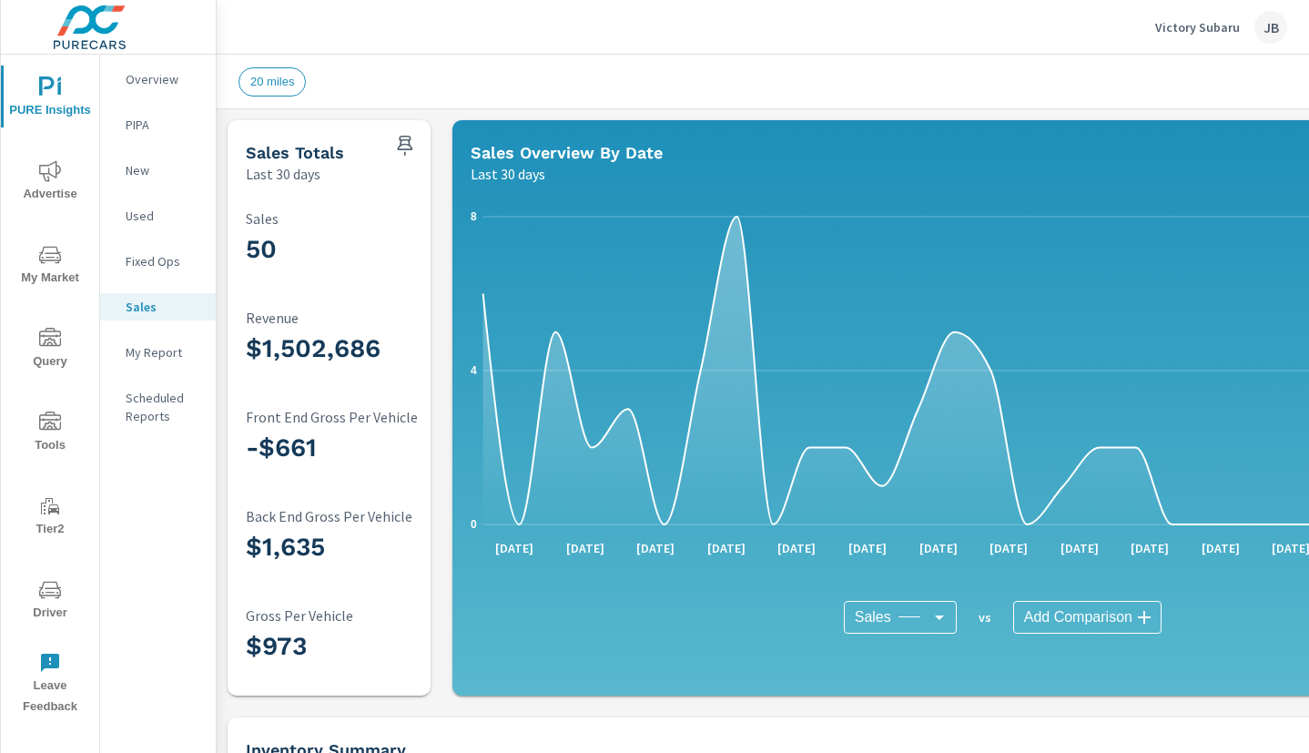
click at [56, 191] on span "Advertise" at bounding box center [49, 182] width 87 height 45
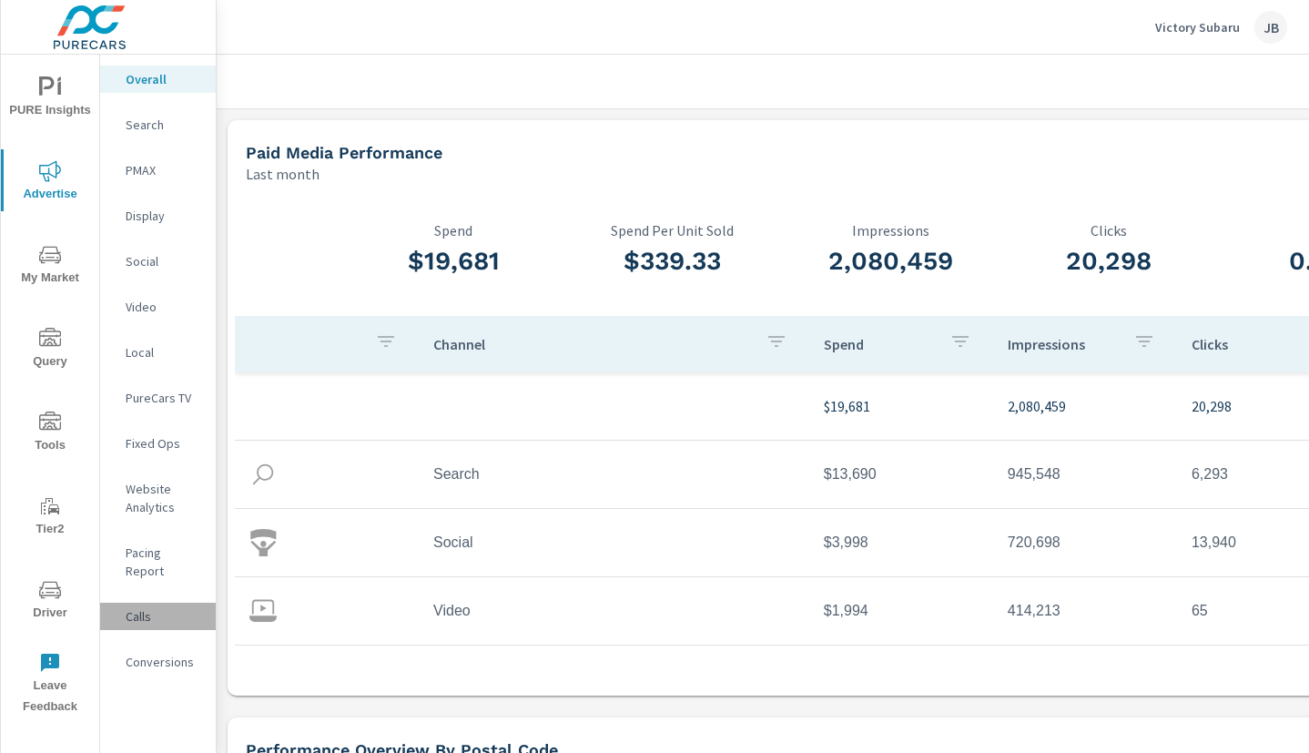
click at [145, 607] on p "Calls" at bounding box center [164, 616] width 76 height 18
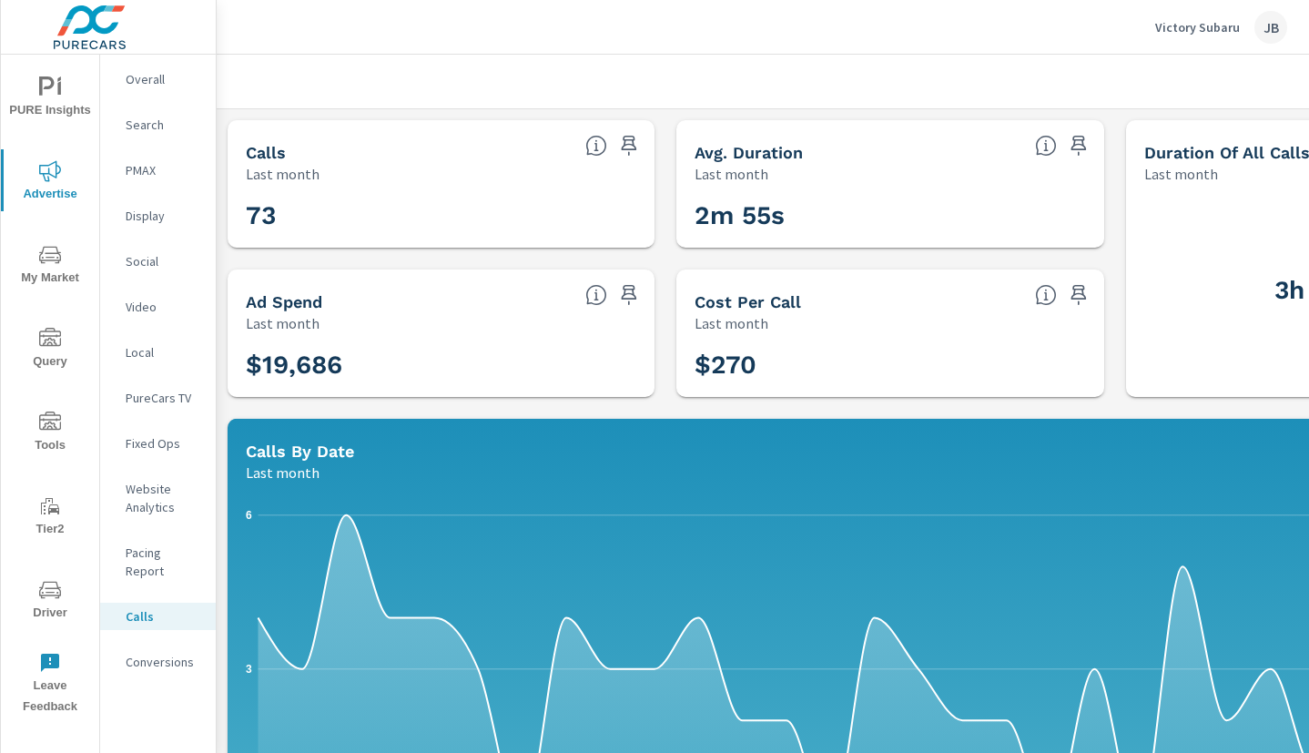
click at [165, 653] on p "Conversions" at bounding box center [164, 662] width 76 height 18
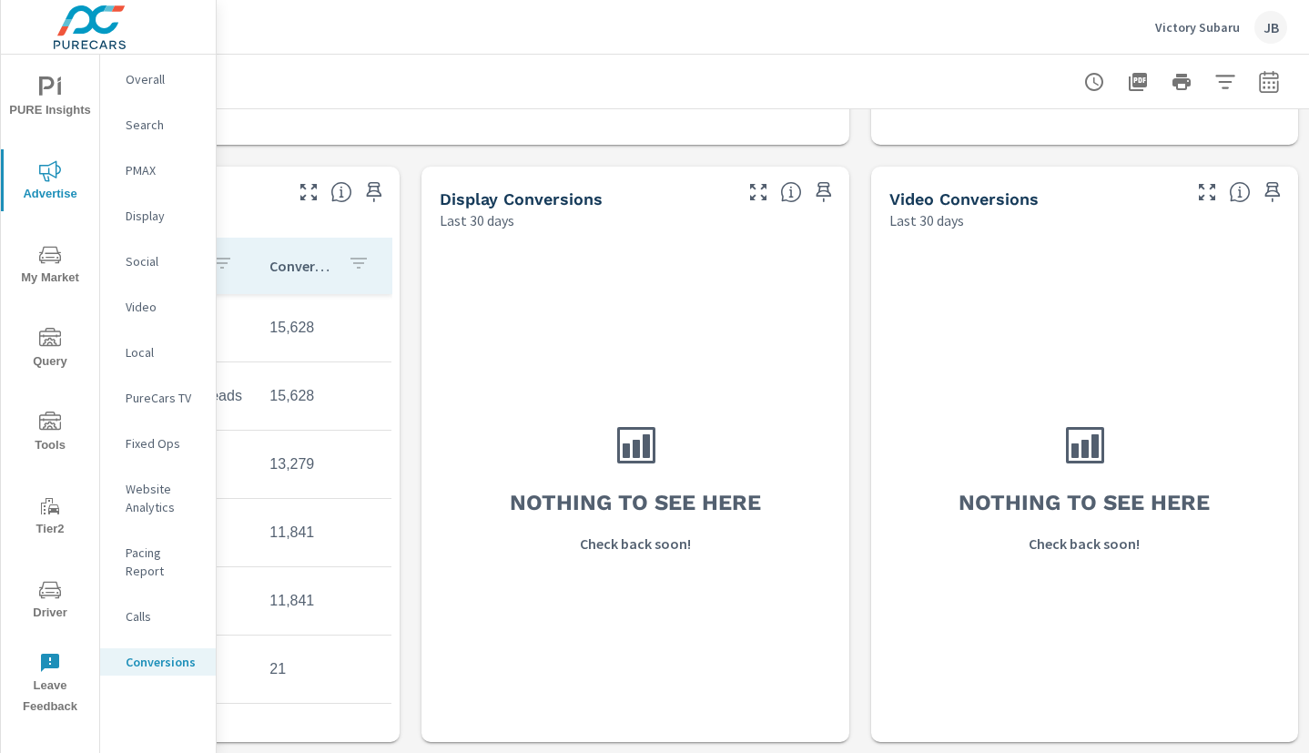
scroll to position [1297, 0]
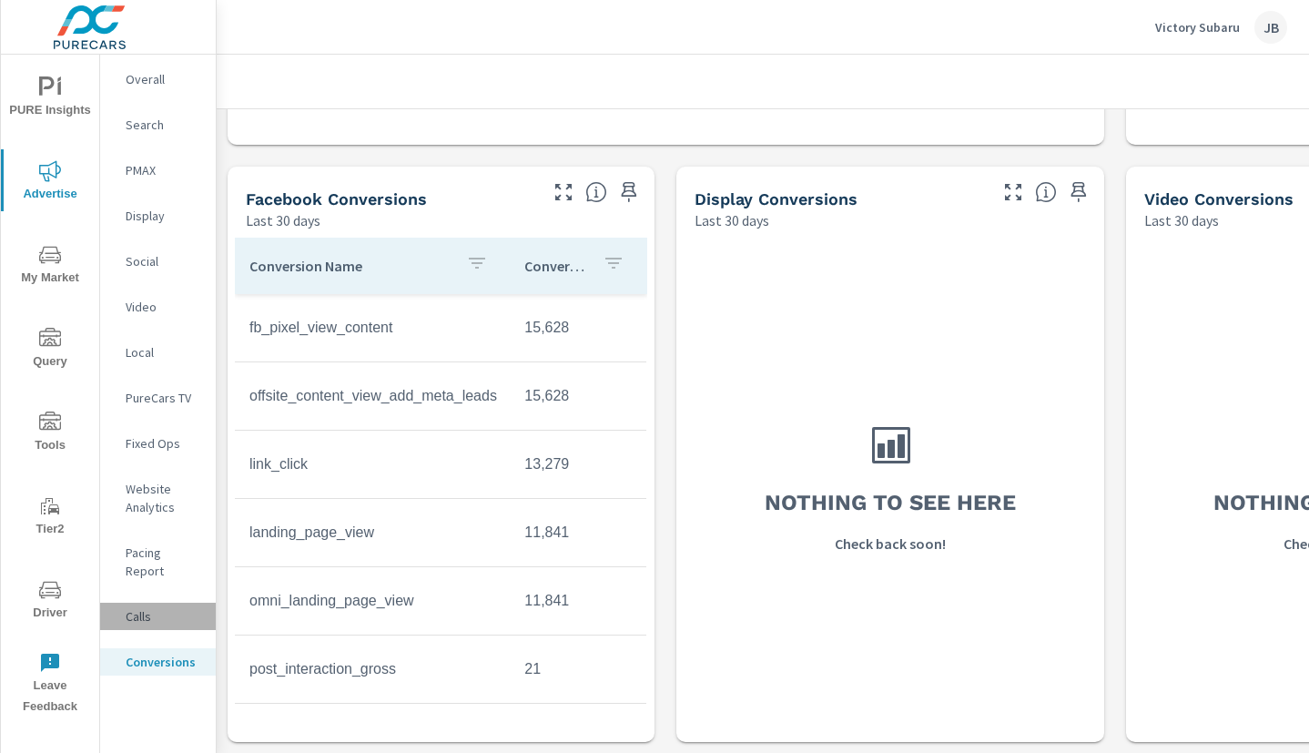
click at [147, 607] on p "Calls" at bounding box center [164, 616] width 76 height 18
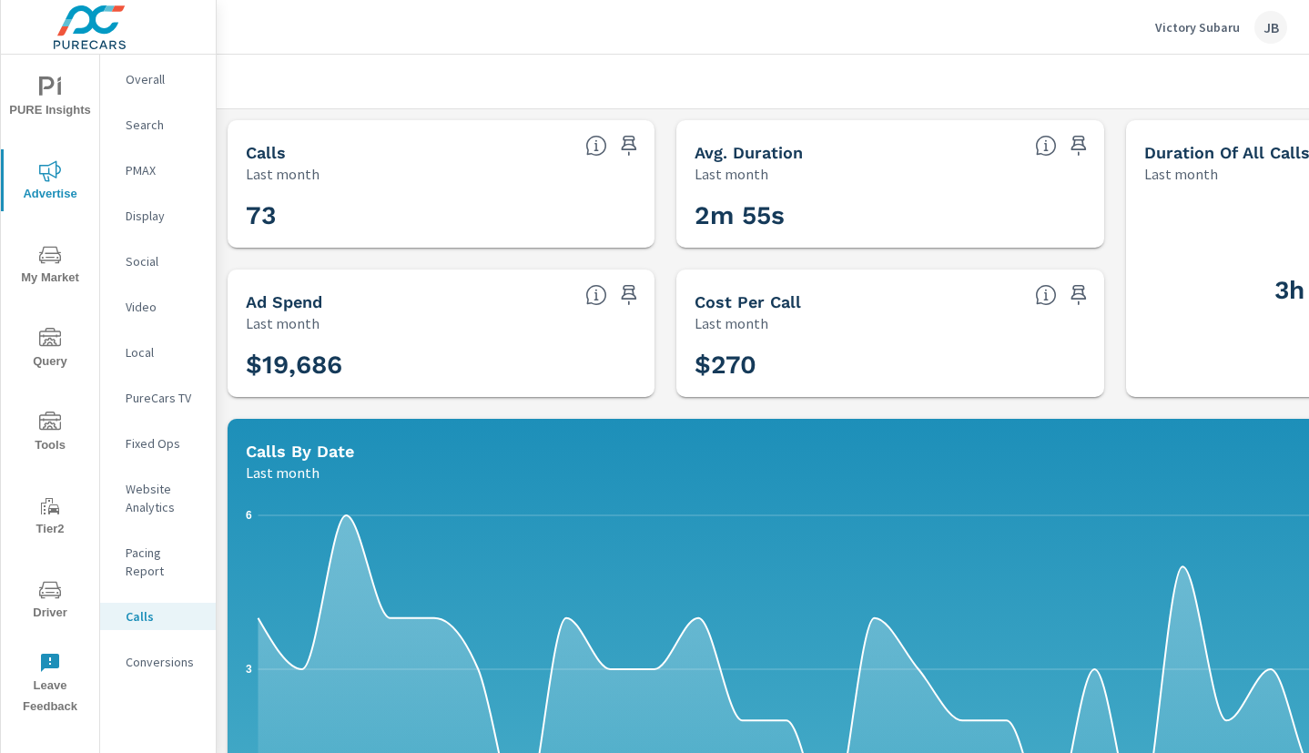
click at [151, 255] on p "Social" at bounding box center [164, 261] width 76 height 18
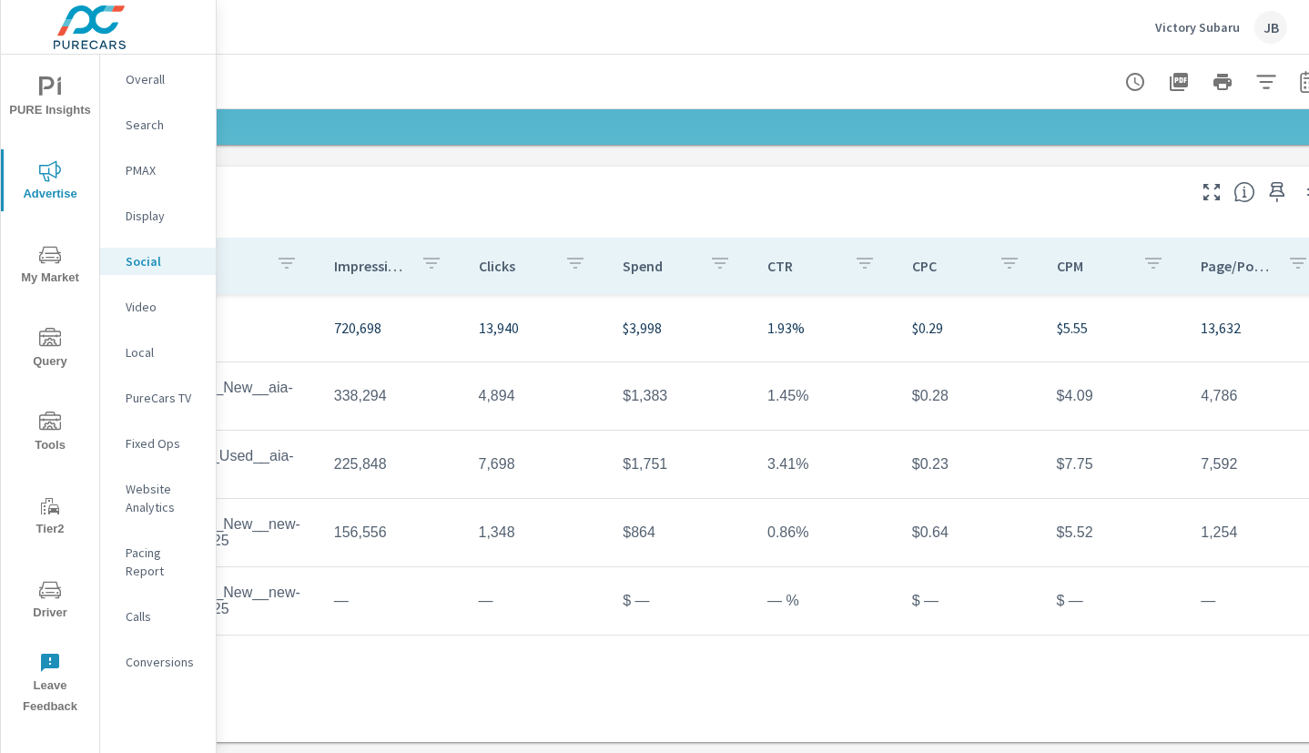
scroll to position [551, 255]
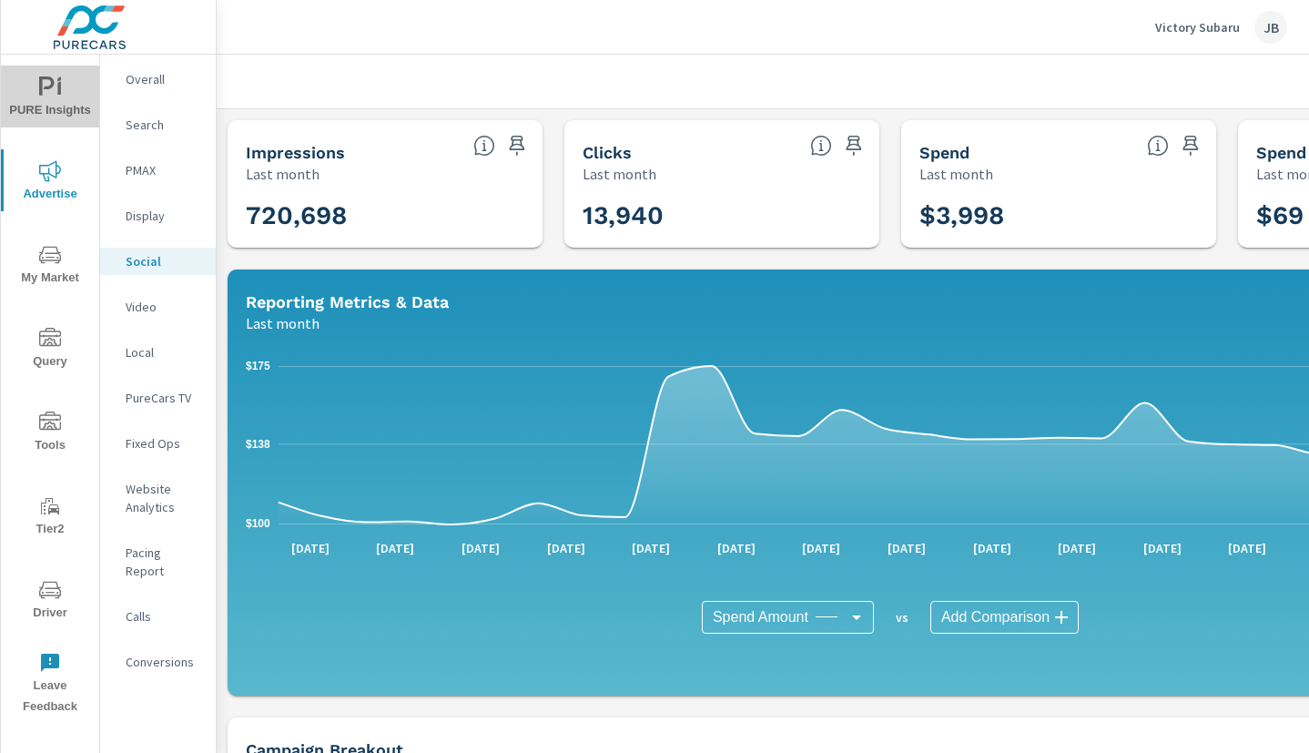
click at [46, 108] on span "PURE Insights" at bounding box center [49, 98] width 87 height 45
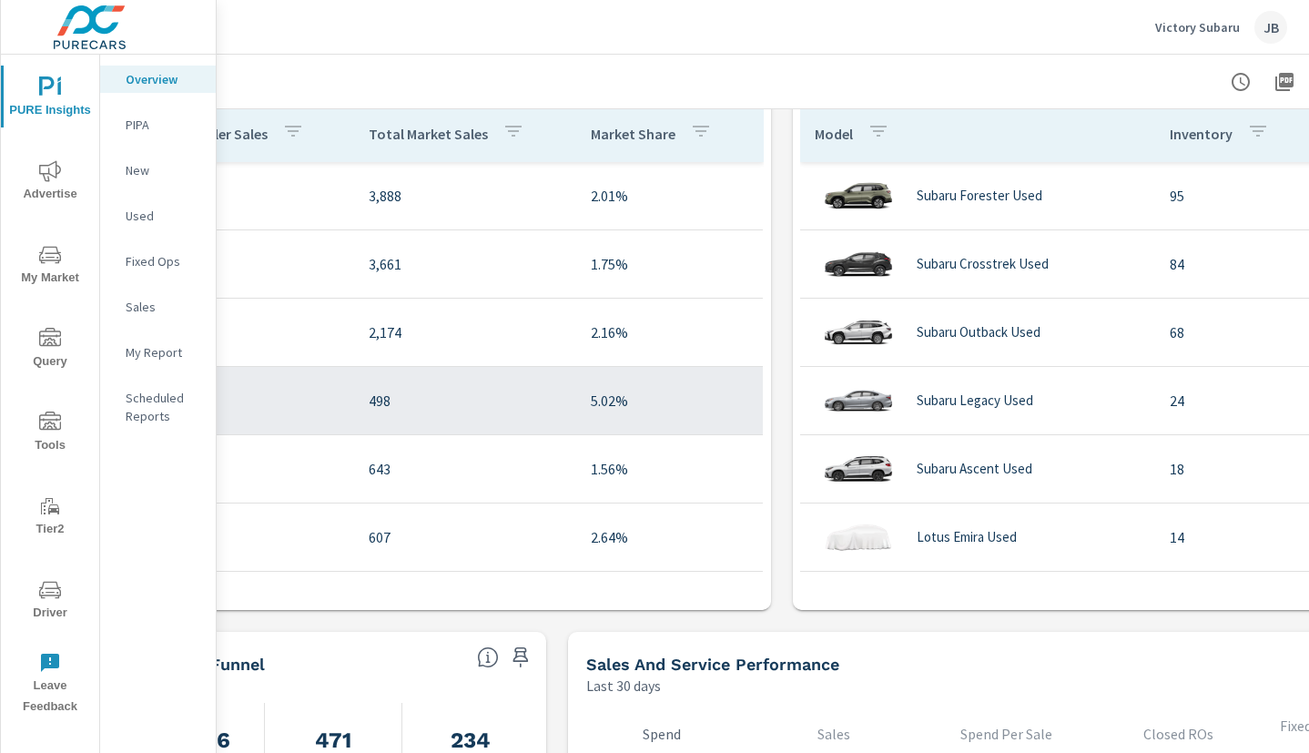
scroll to position [1280, 0]
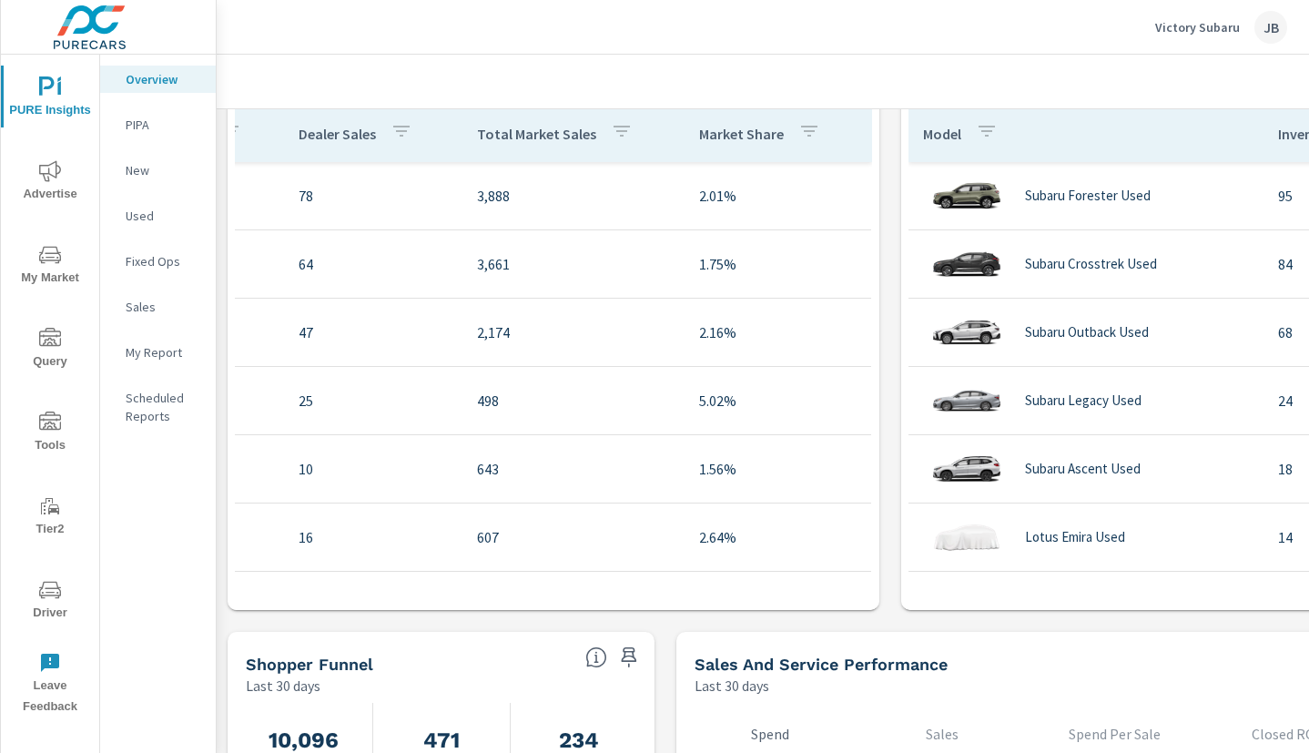
click at [46, 579] on icon "nav menu" at bounding box center [50, 590] width 22 height 22
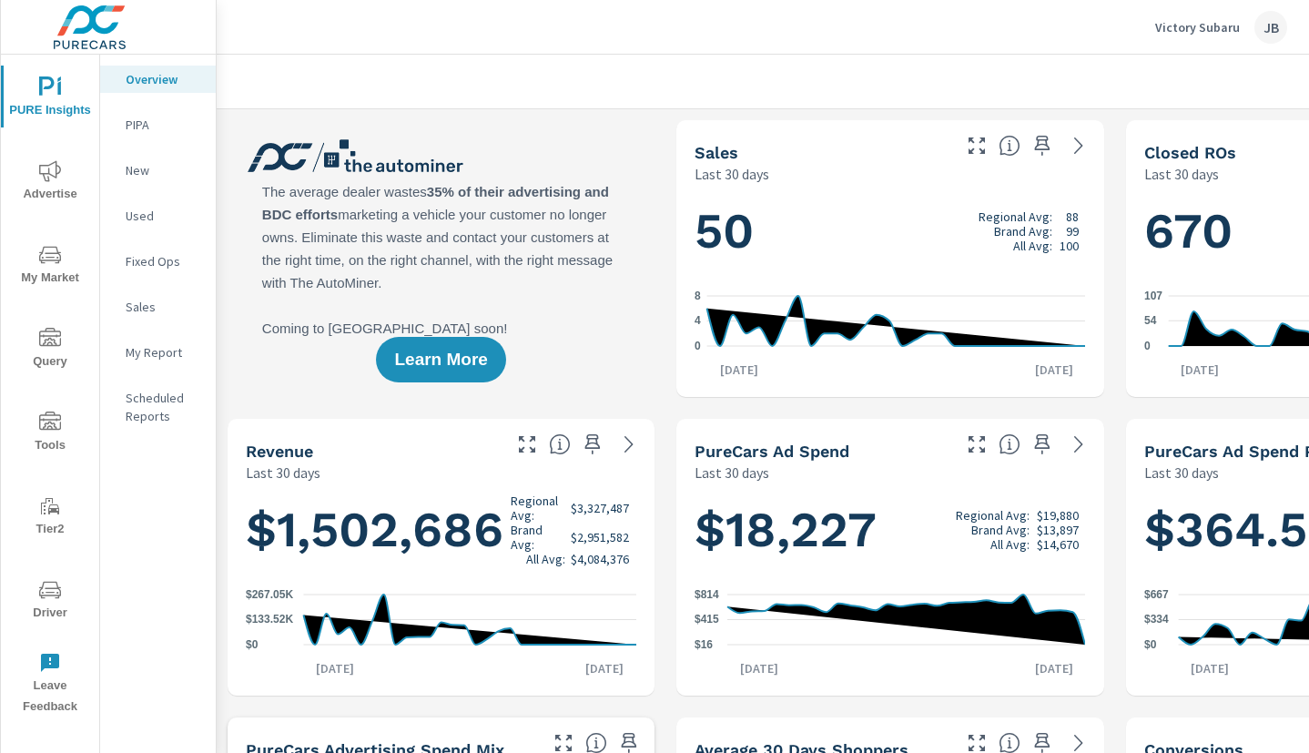
click at [59, 280] on span "My Market" at bounding box center [49, 266] width 87 height 45
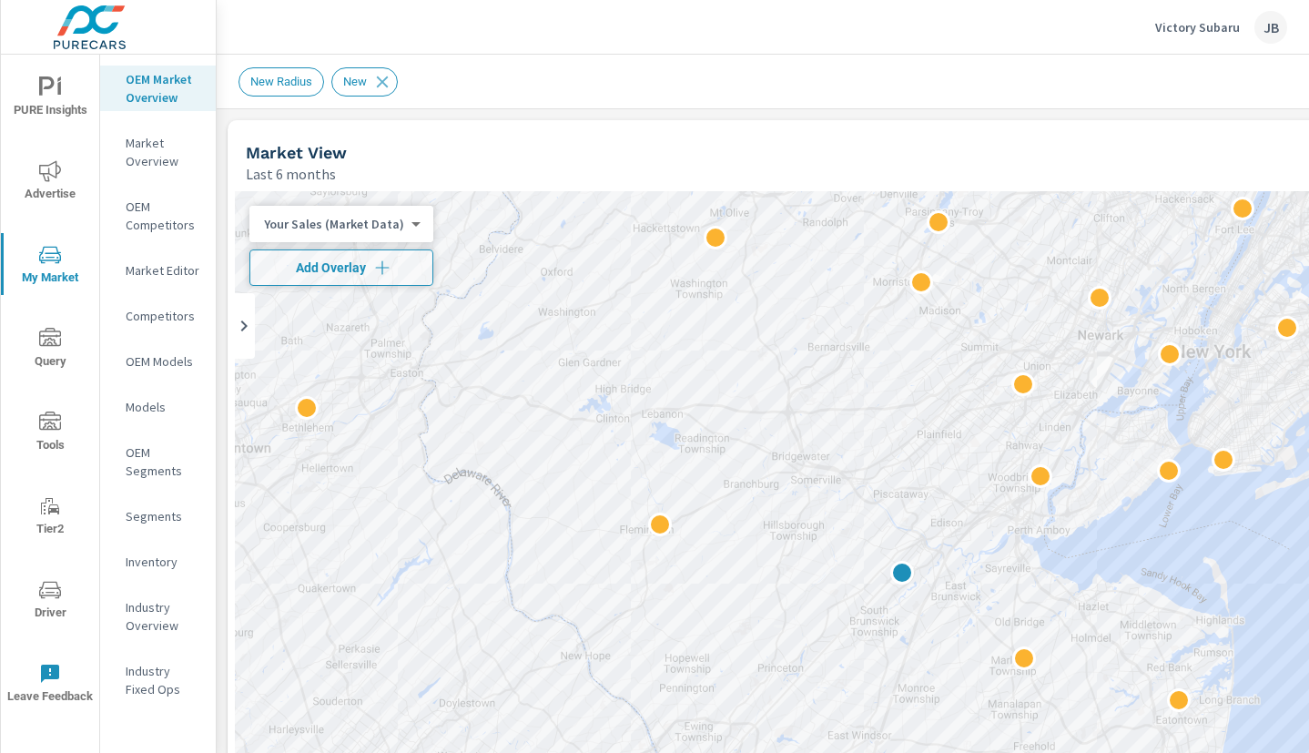
click at [163, 149] on p "Market Overview" at bounding box center [164, 152] width 76 height 36
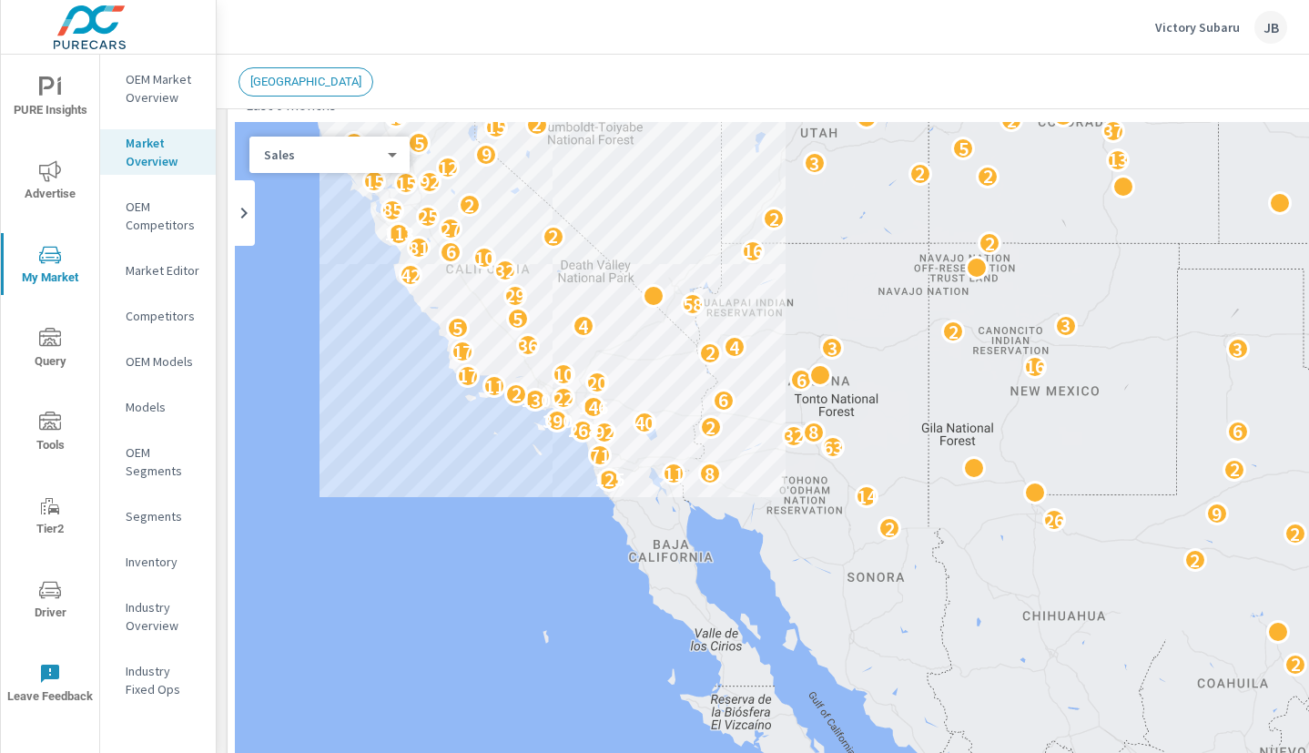
scroll to position [59, 0]
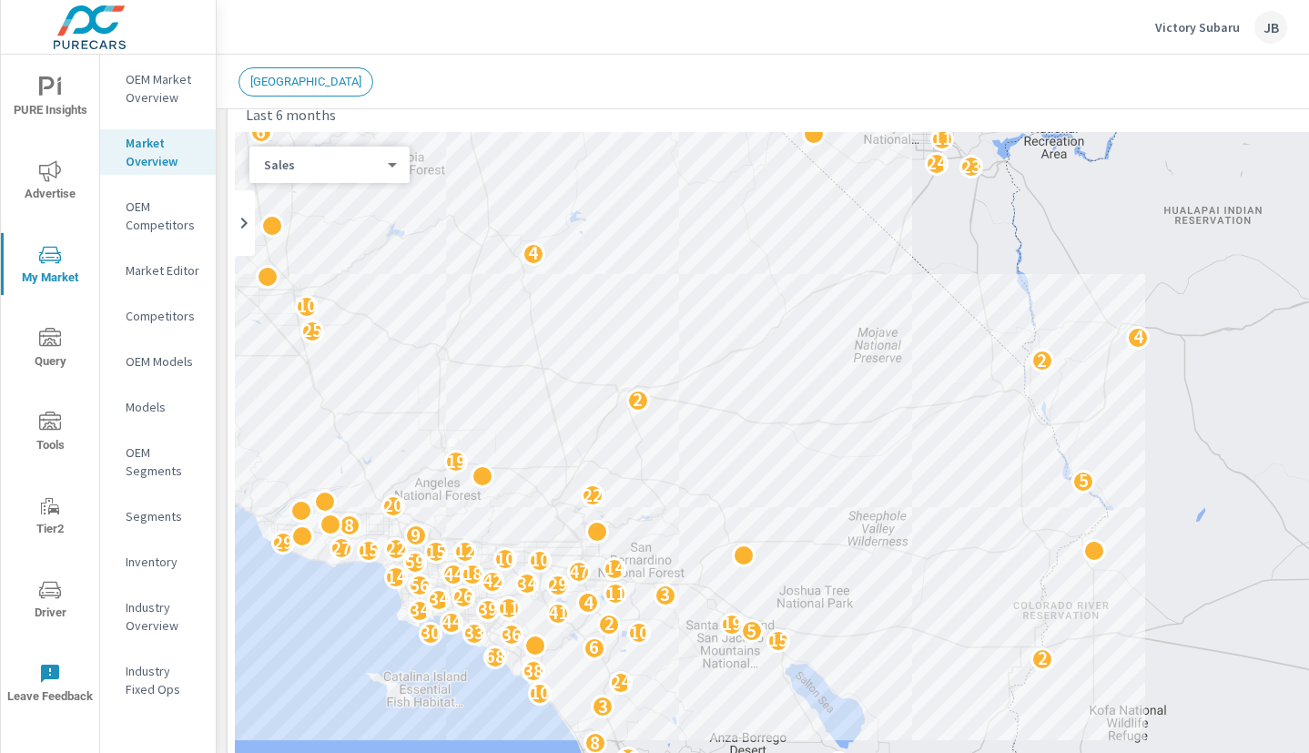
drag, startPoint x: 534, startPoint y: 468, endPoint x: 617, endPoint y: 259, distance: 225.5
click at [617, 259] on div "2 6 7 20 34 8 6 31 23 4 11 6 22 29 8 2 20 11 3 2 10 5 11 24 10 20 38 5 2 68 11 …" at bounding box center [890, 501] width 1311 height 739
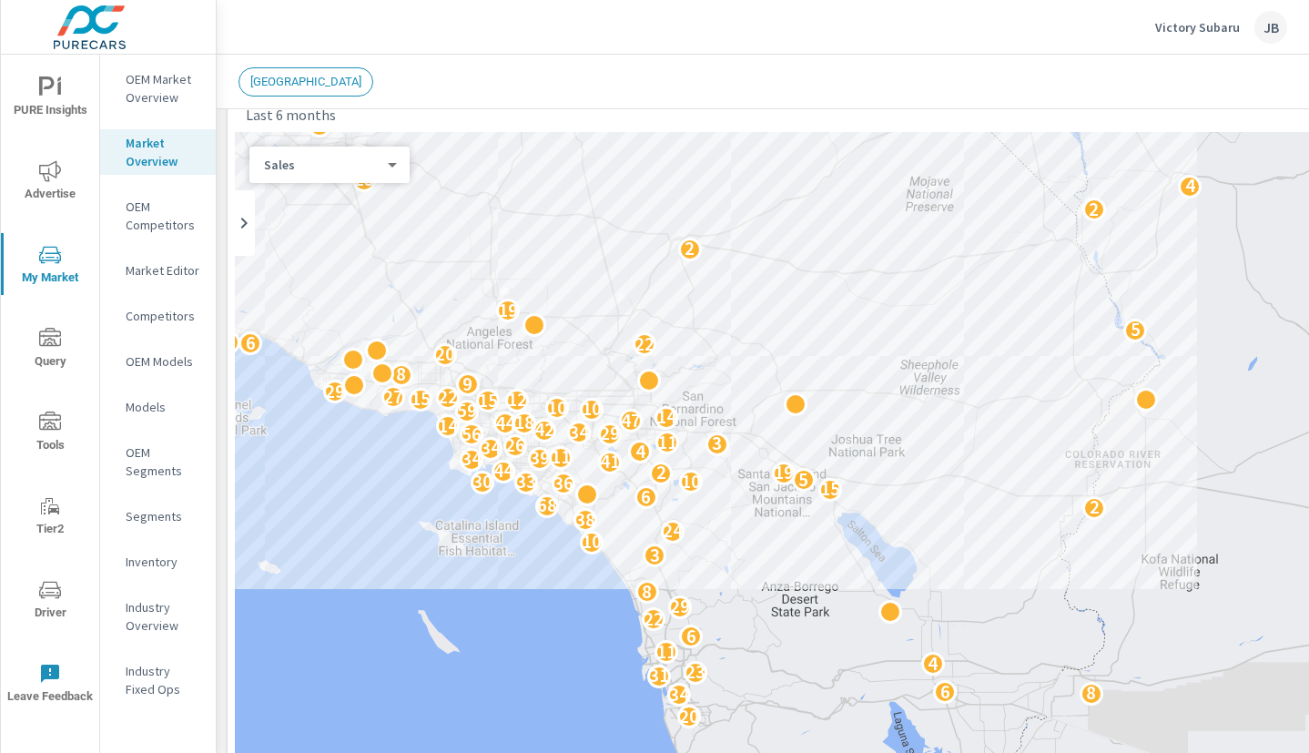
click at [665, 76] on div "LOS ANGELES" at bounding box center [763, 81] width 1049 height 29
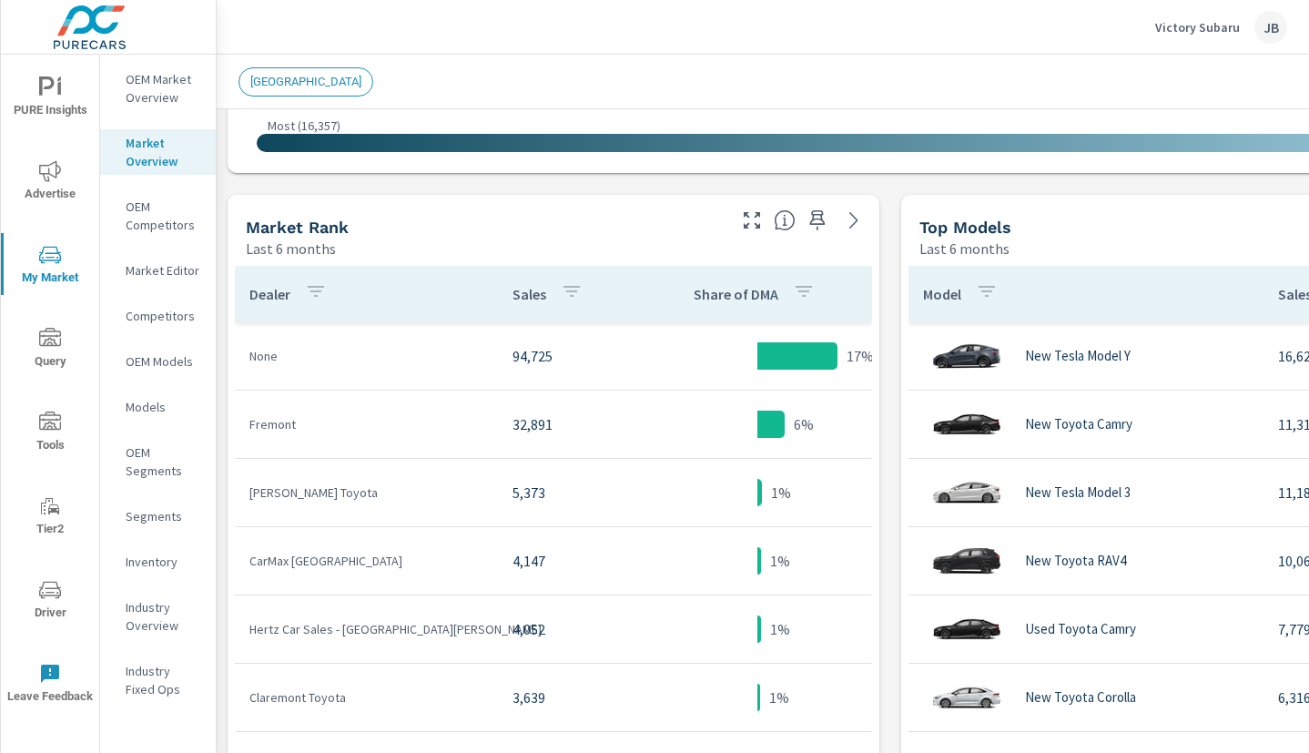
scroll to position [1, 0]
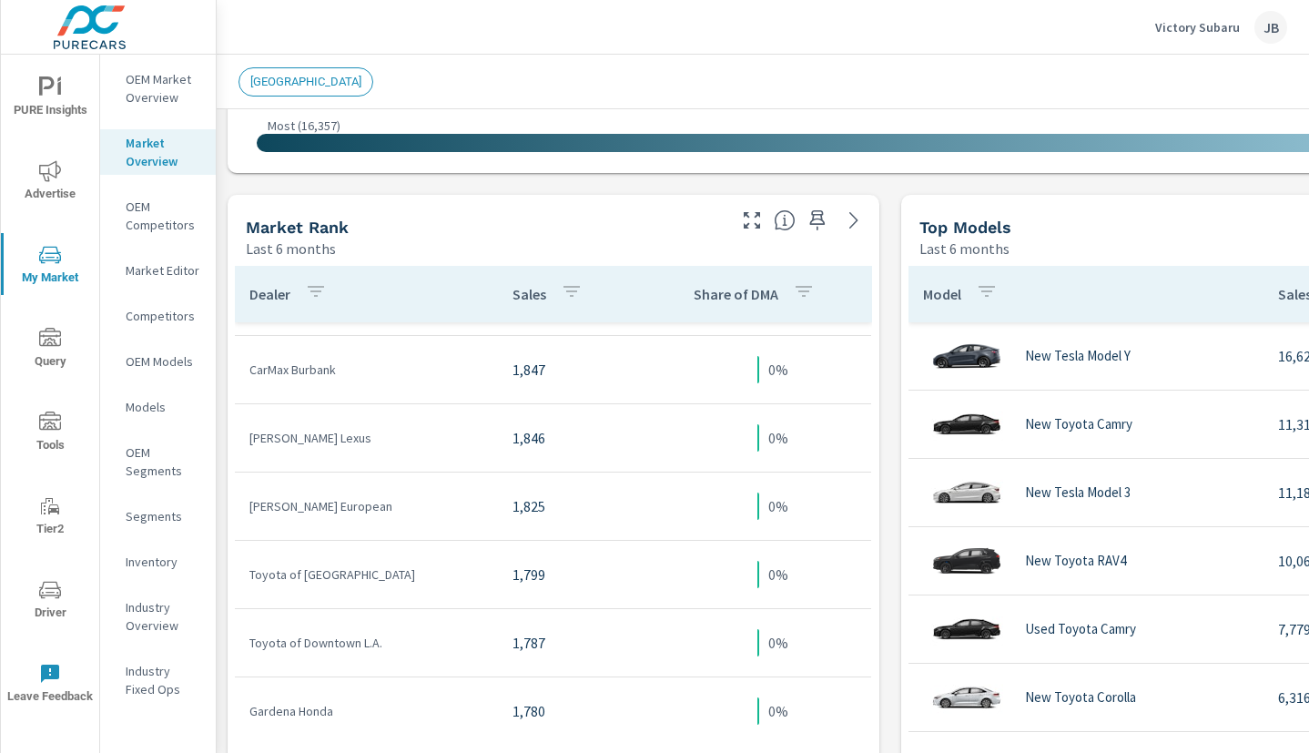
scroll to position [1900, 0]
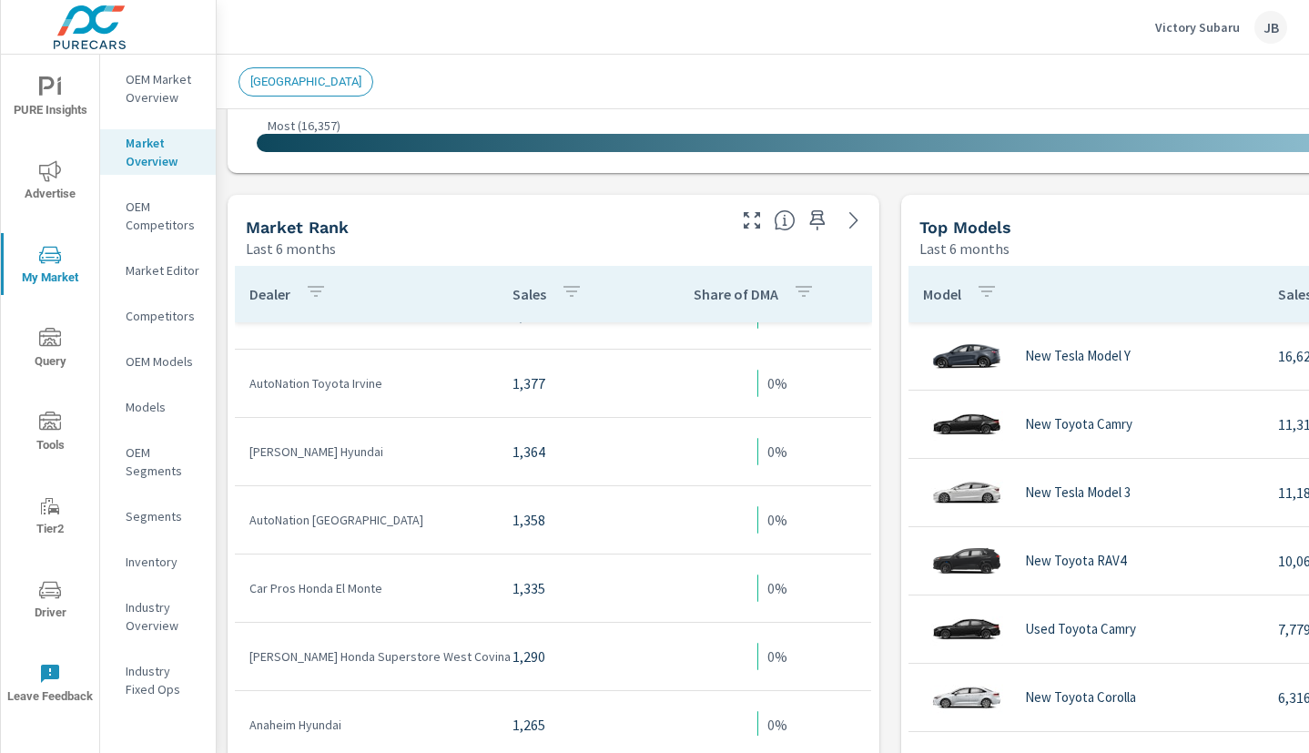
scroll to position [3622, 0]
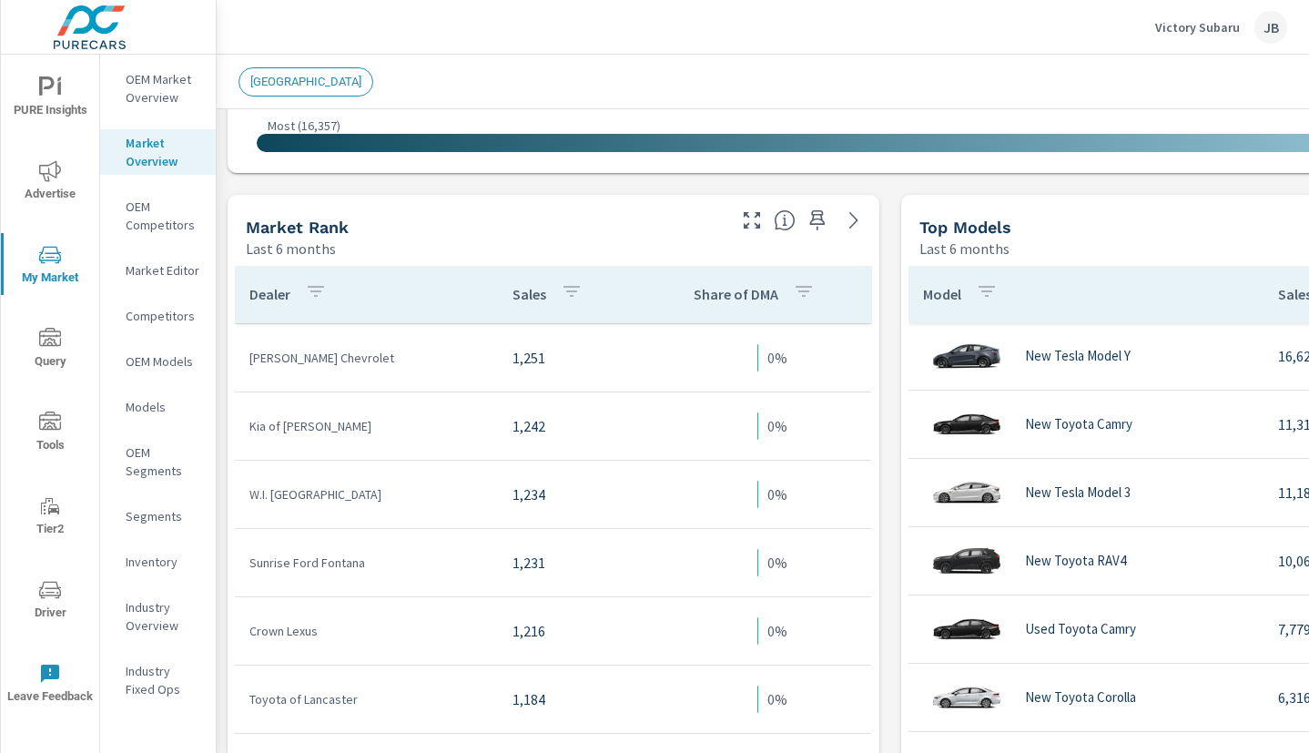
scroll to position [4117, 0]
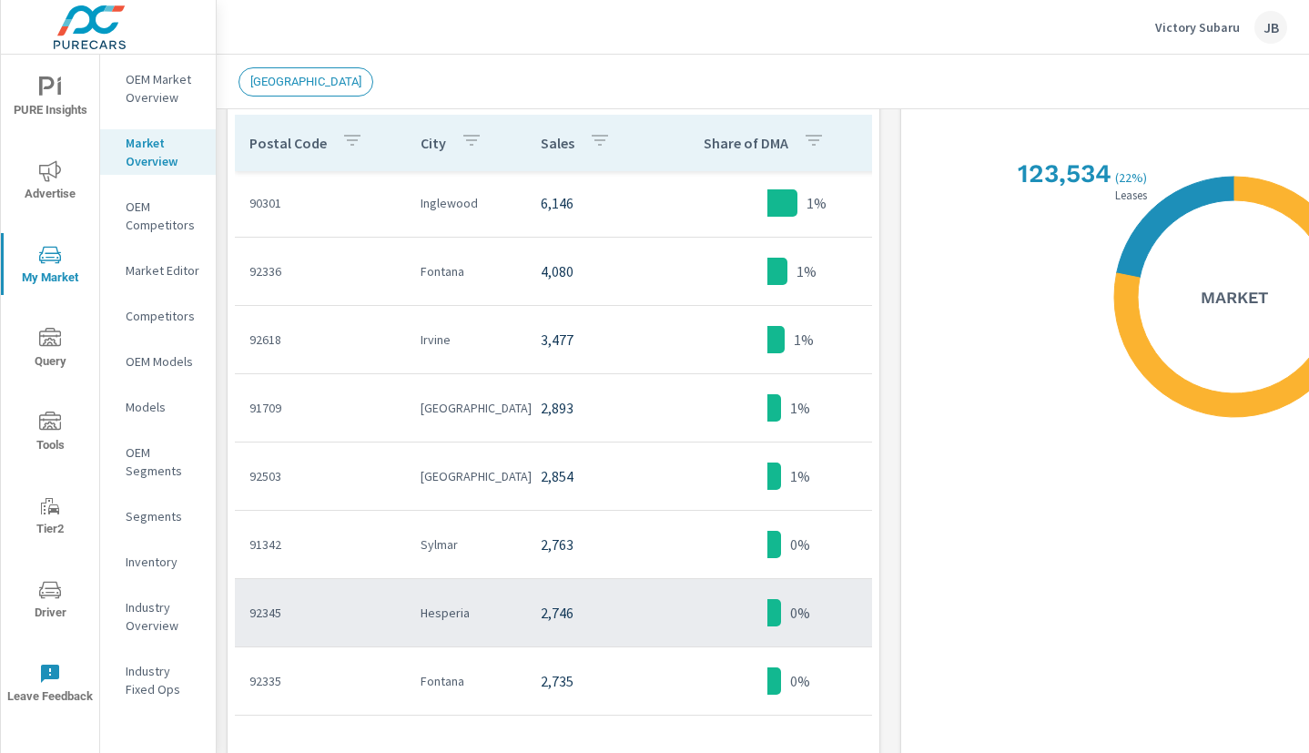
scroll to position [134, 0]
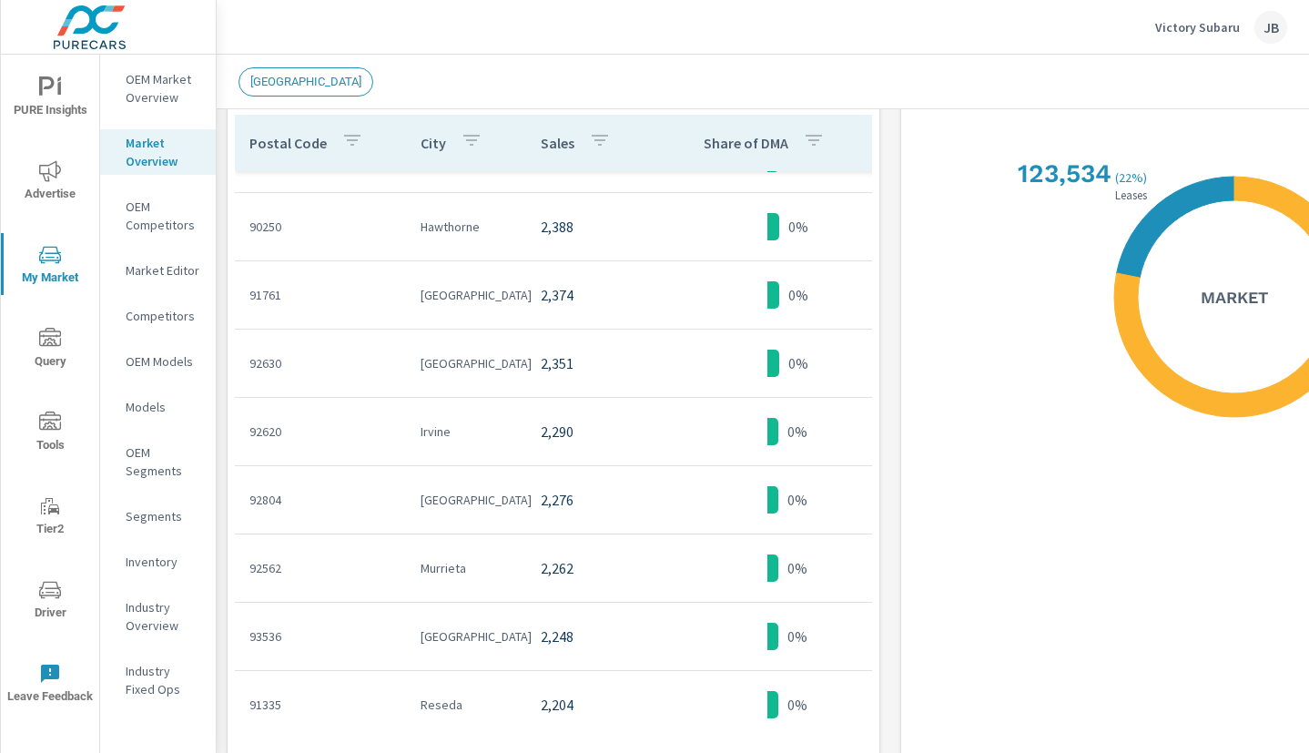
scroll to position [1653, 0]
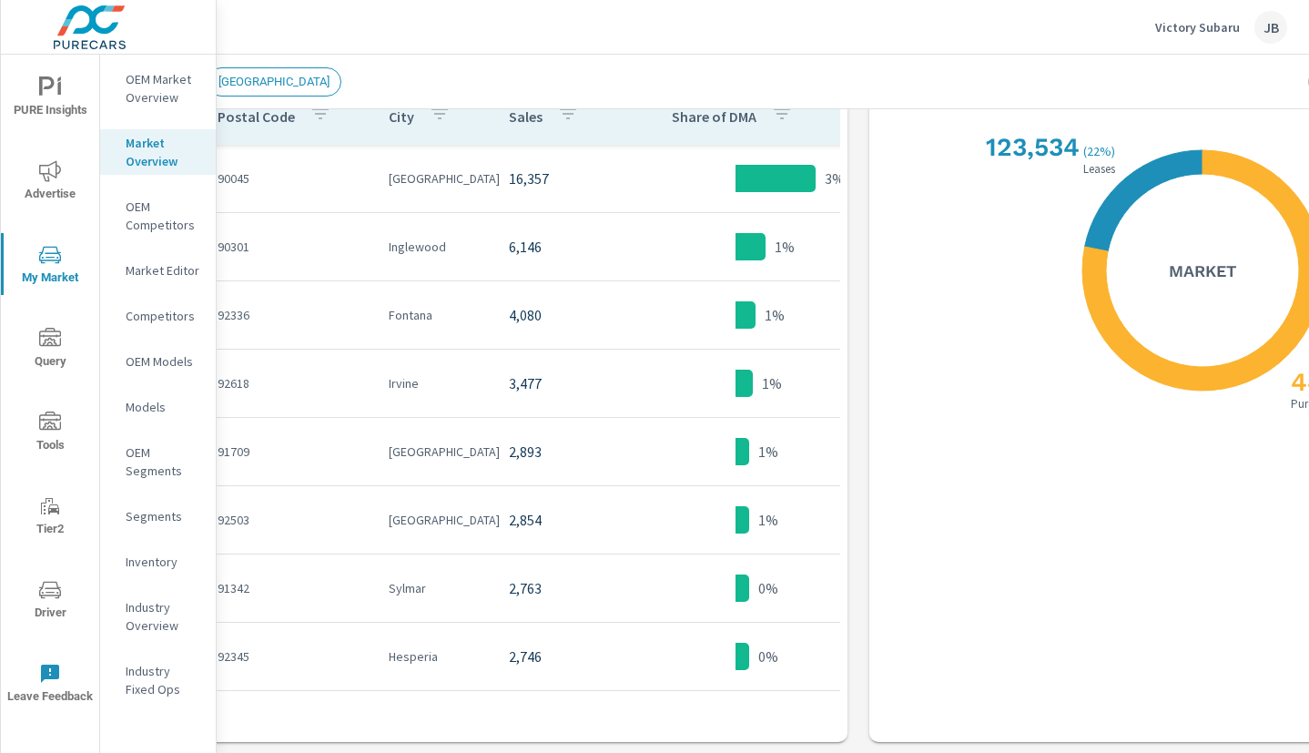
scroll to position [1596, 0]
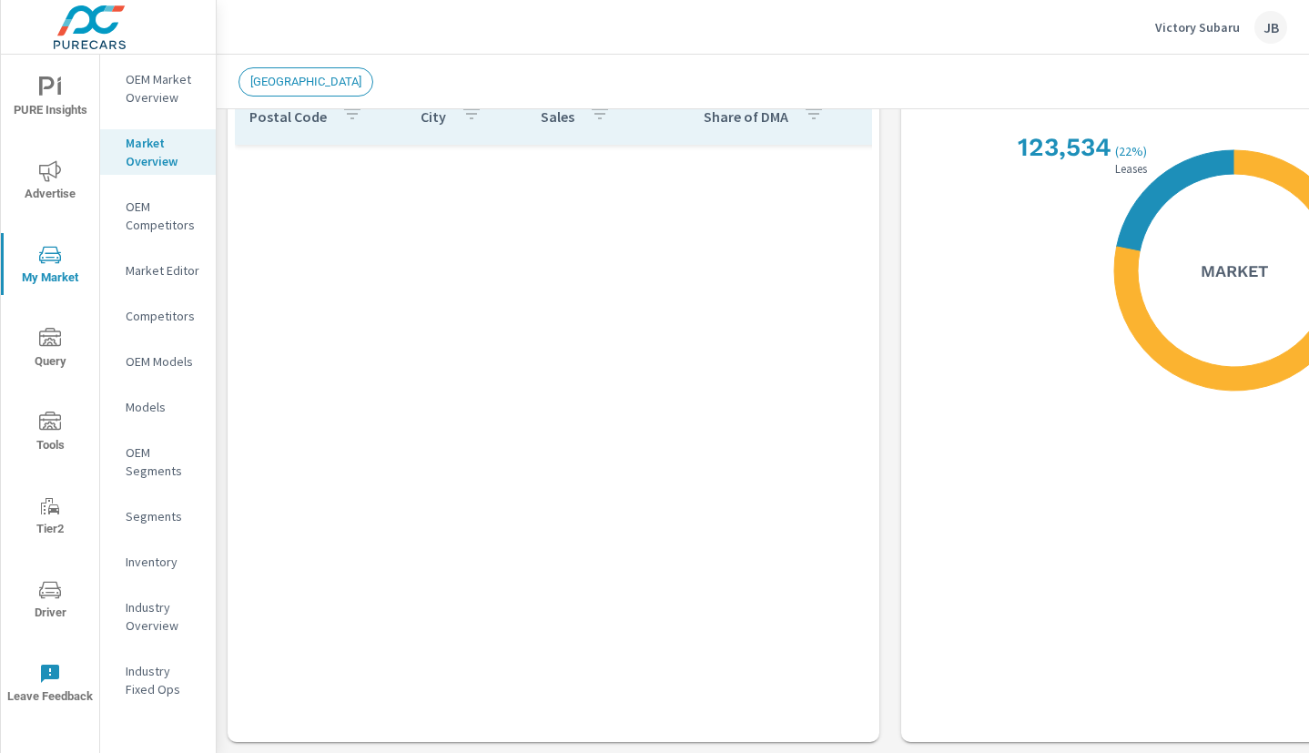
scroll to position [2032, 0]
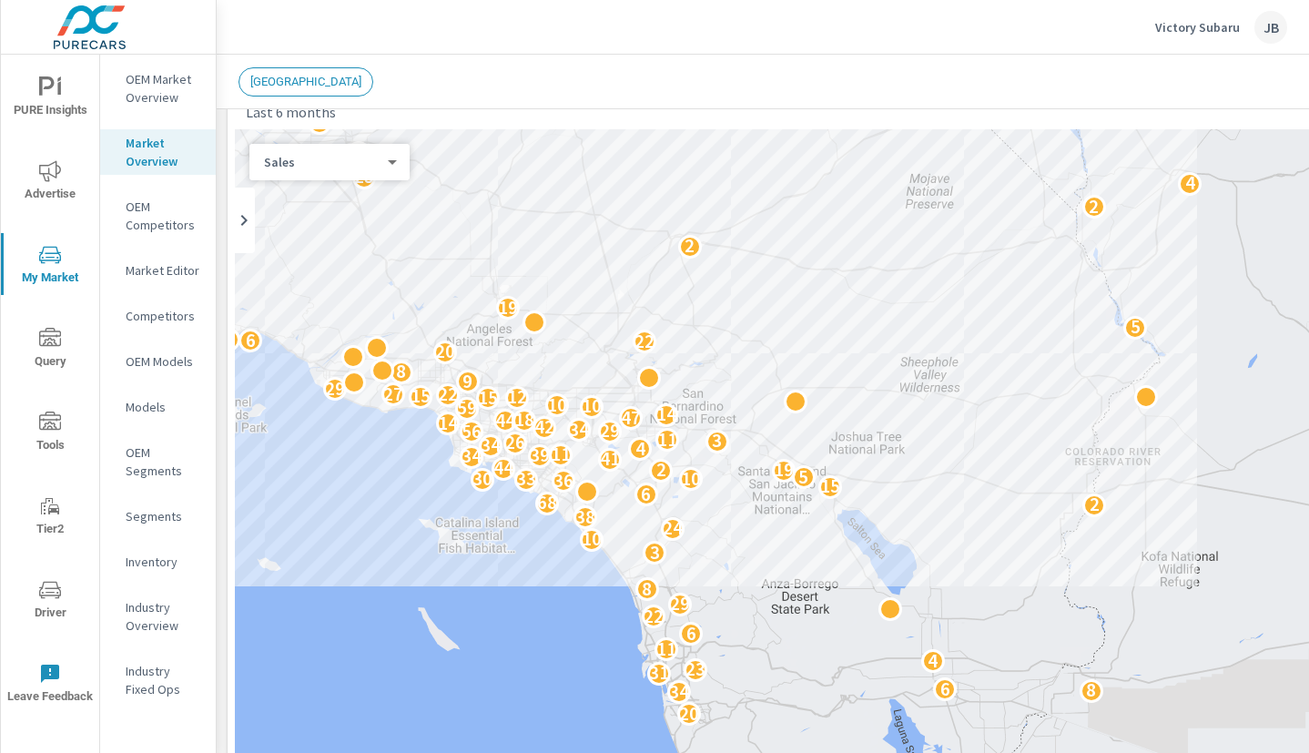
scroll to position [56, 0]
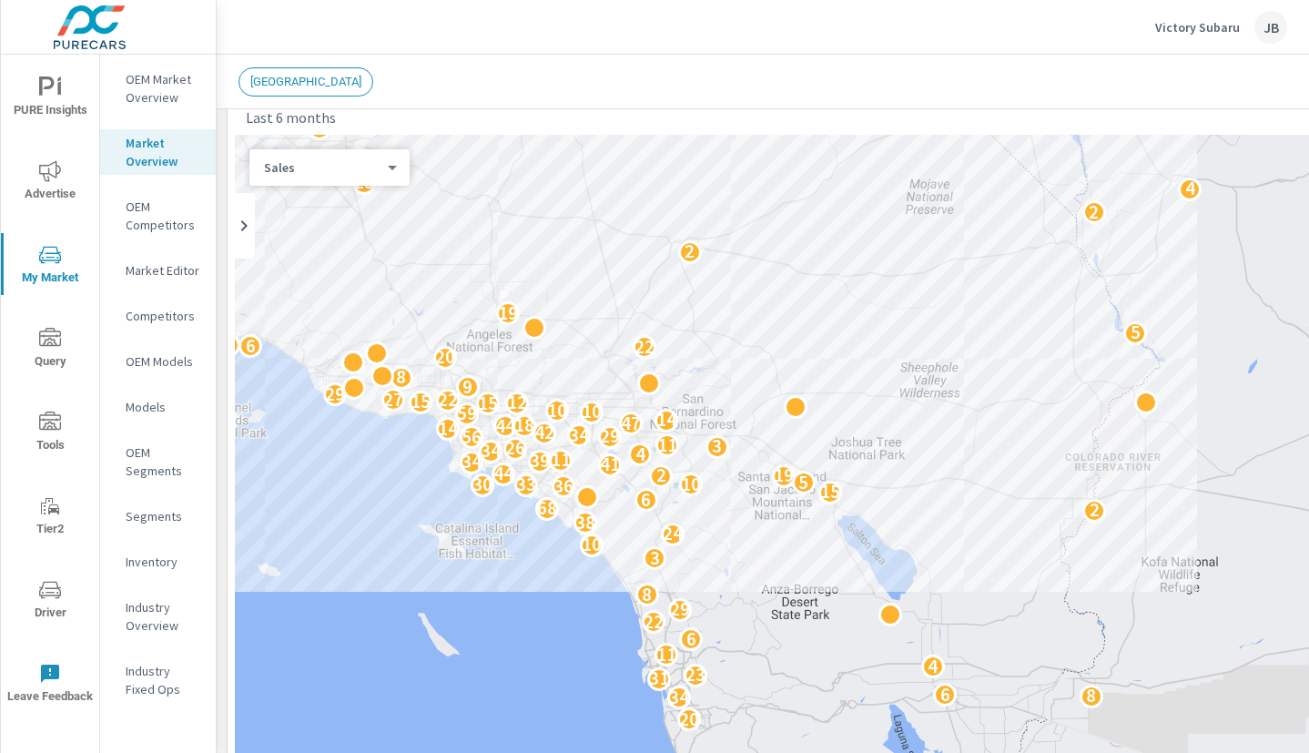
click at [153, 325] on div "Competitors" at bounding box center [158, 315] width 116 height 27
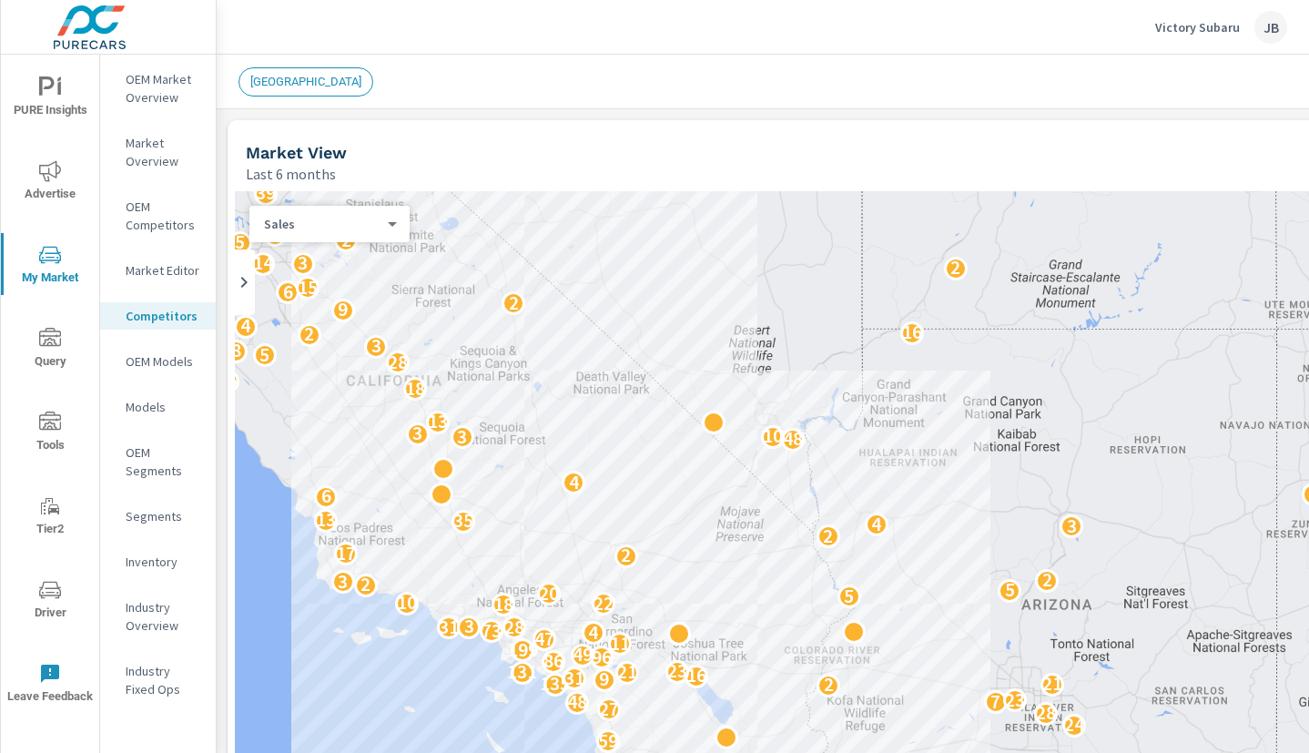
click at [141, 626] on p "Industry Overview" at bounding box center [164, 616] width 76 height 36
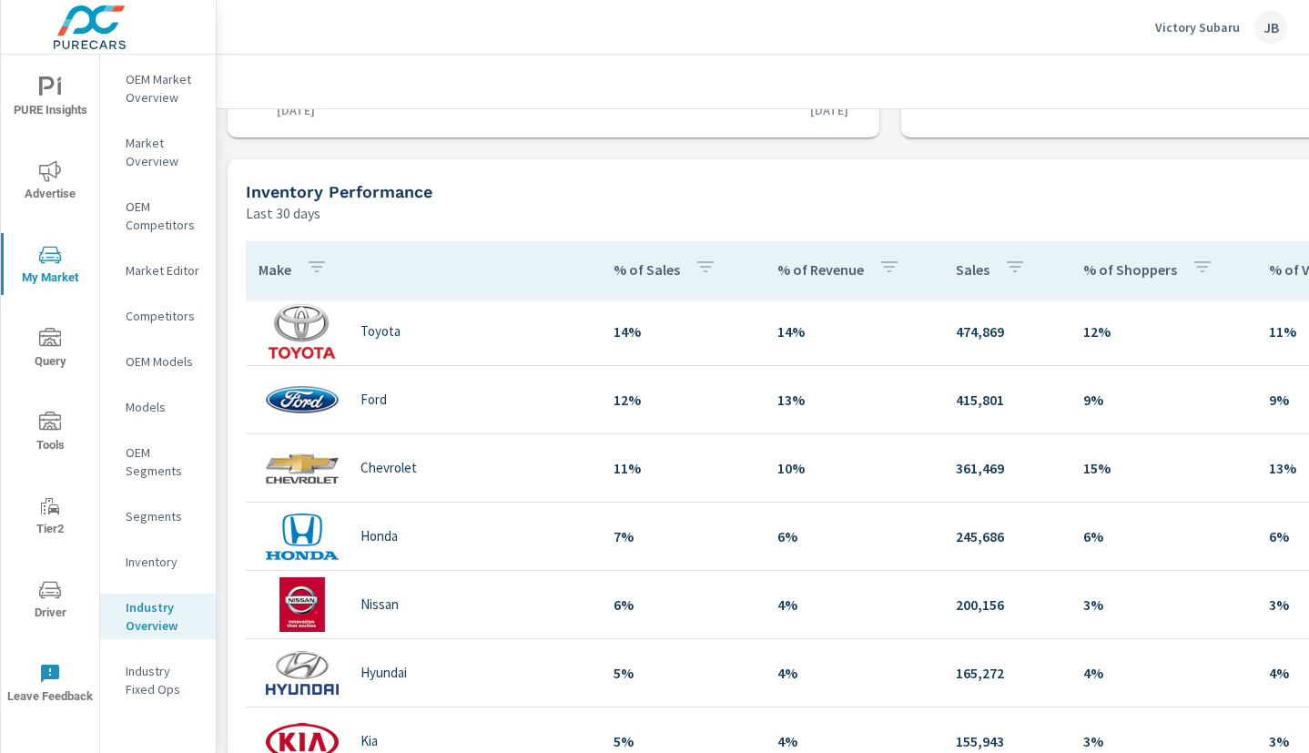
scroll to position [575, 0]
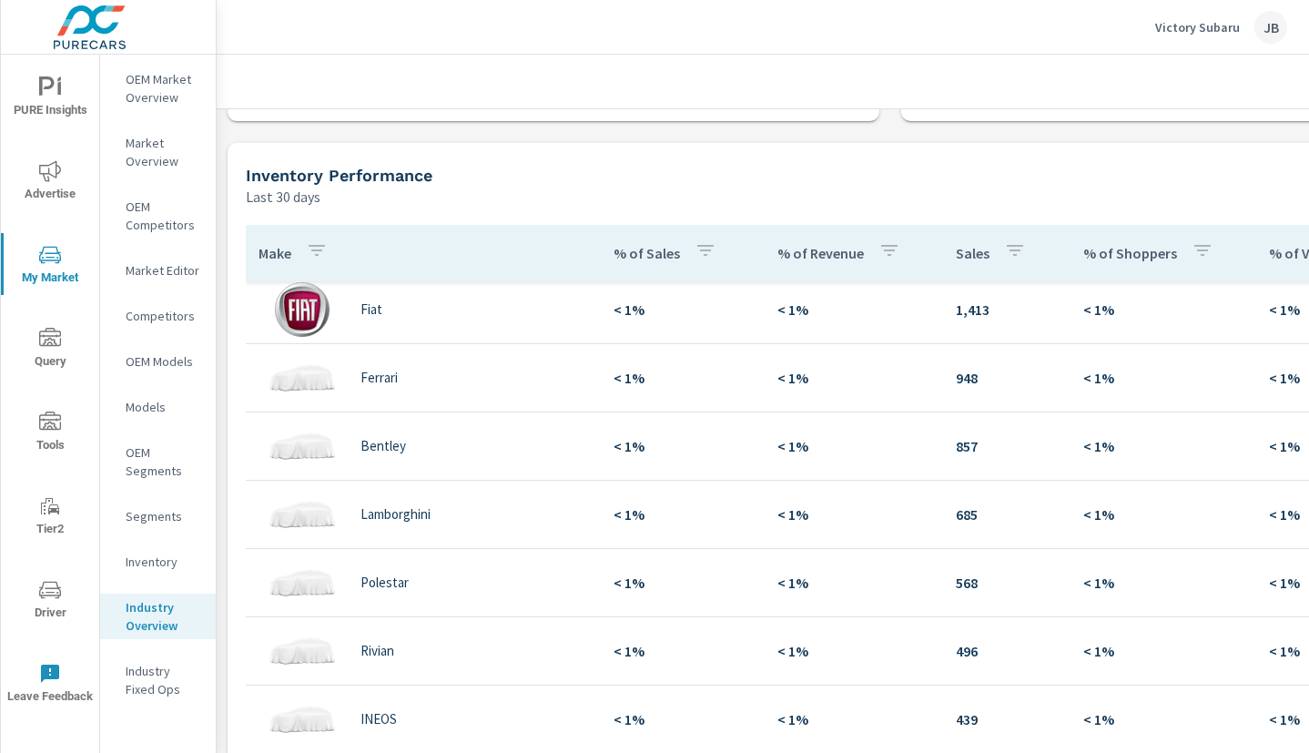
scroll to position [2400, 2]
